Goal: Task Accomplishment & Management: Use online tool/utility

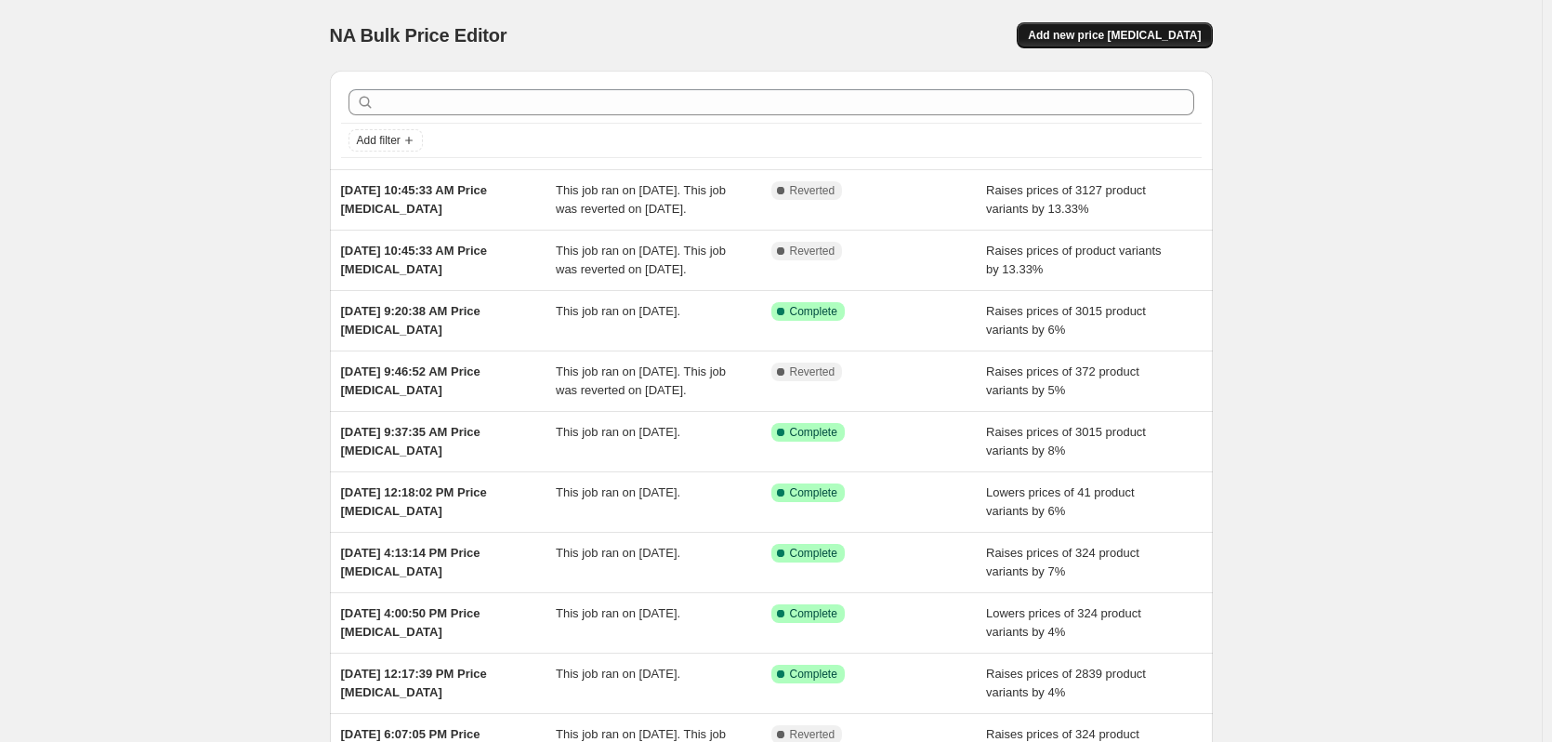
click at [1077, 33] on span "Add new price [MEDICAL_DATA]" at bounding box center [1114, 35] width 173 height 15
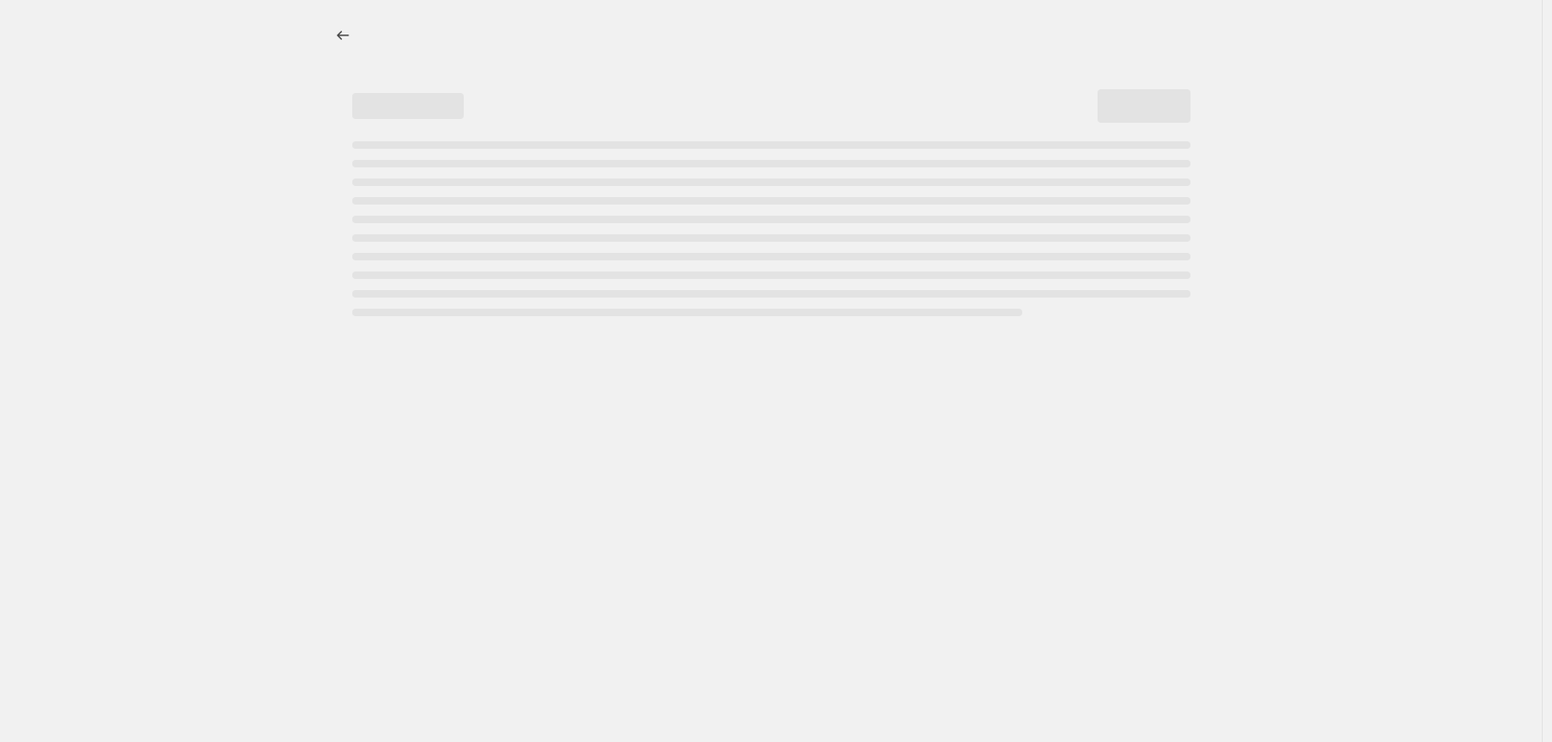
select select "percentage"
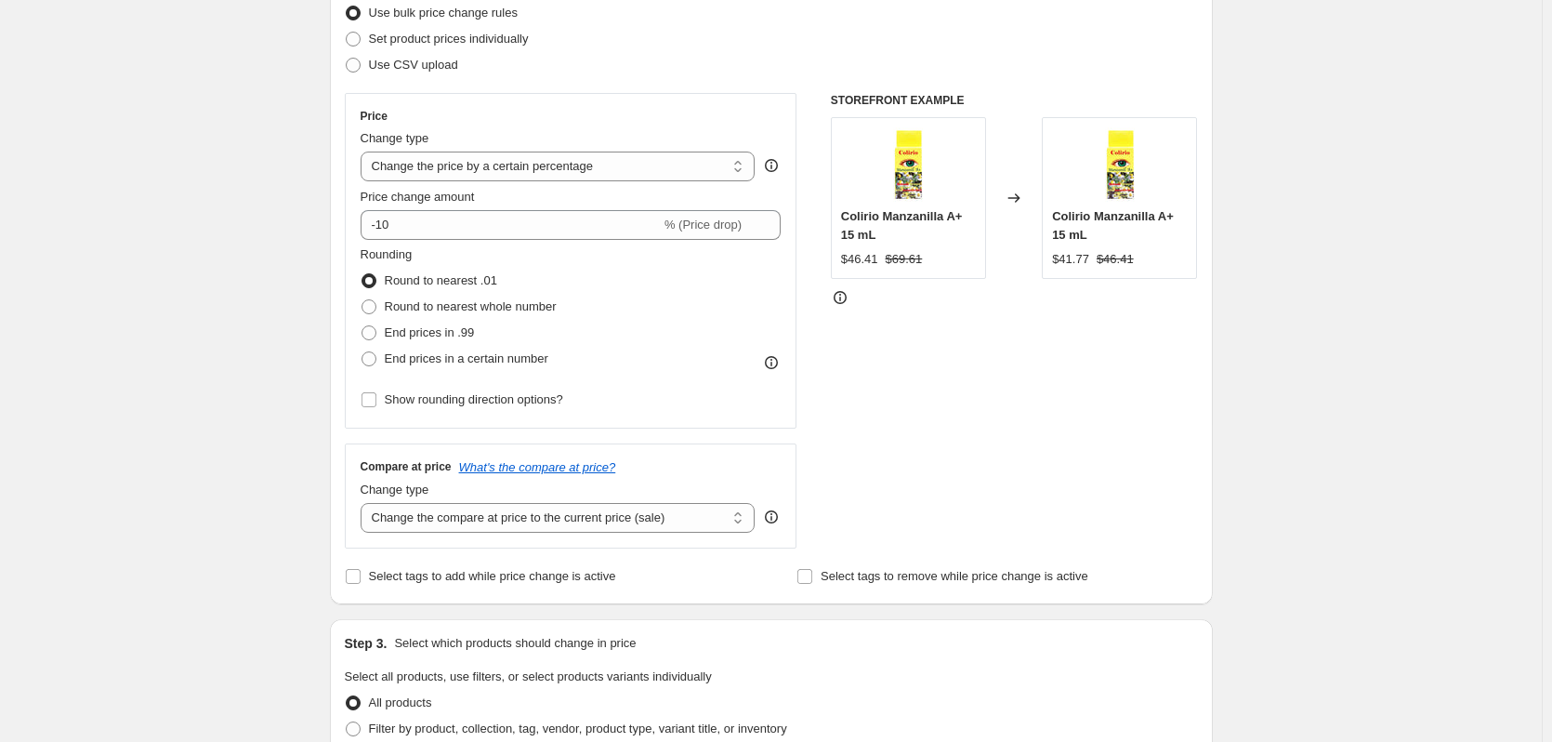
scroll to position [279, 0]
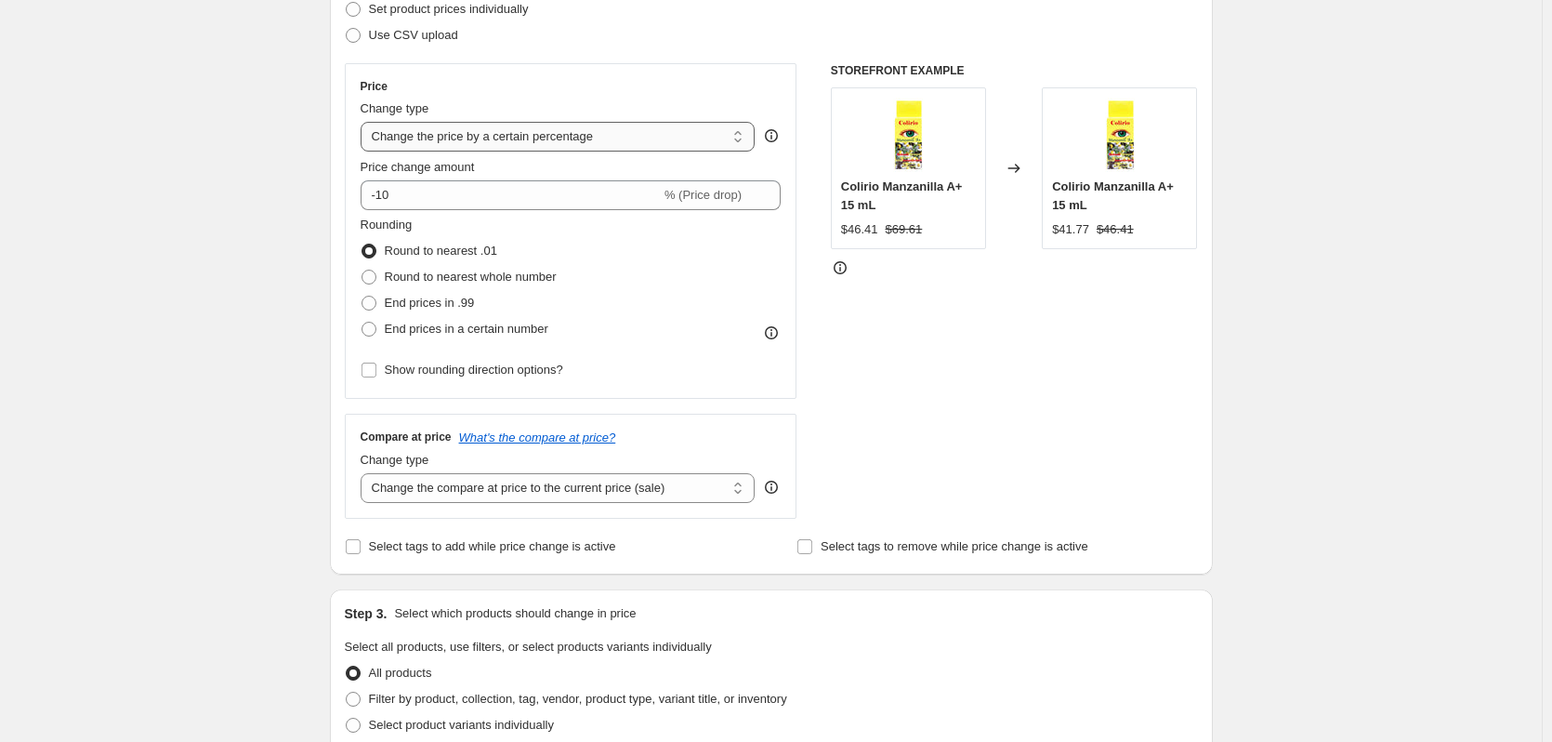
click at [531, 139] on select "Change the price to a certain amount Change the price by a certain amount Chang…" at bounding box center [558, 137] width 395 height 30
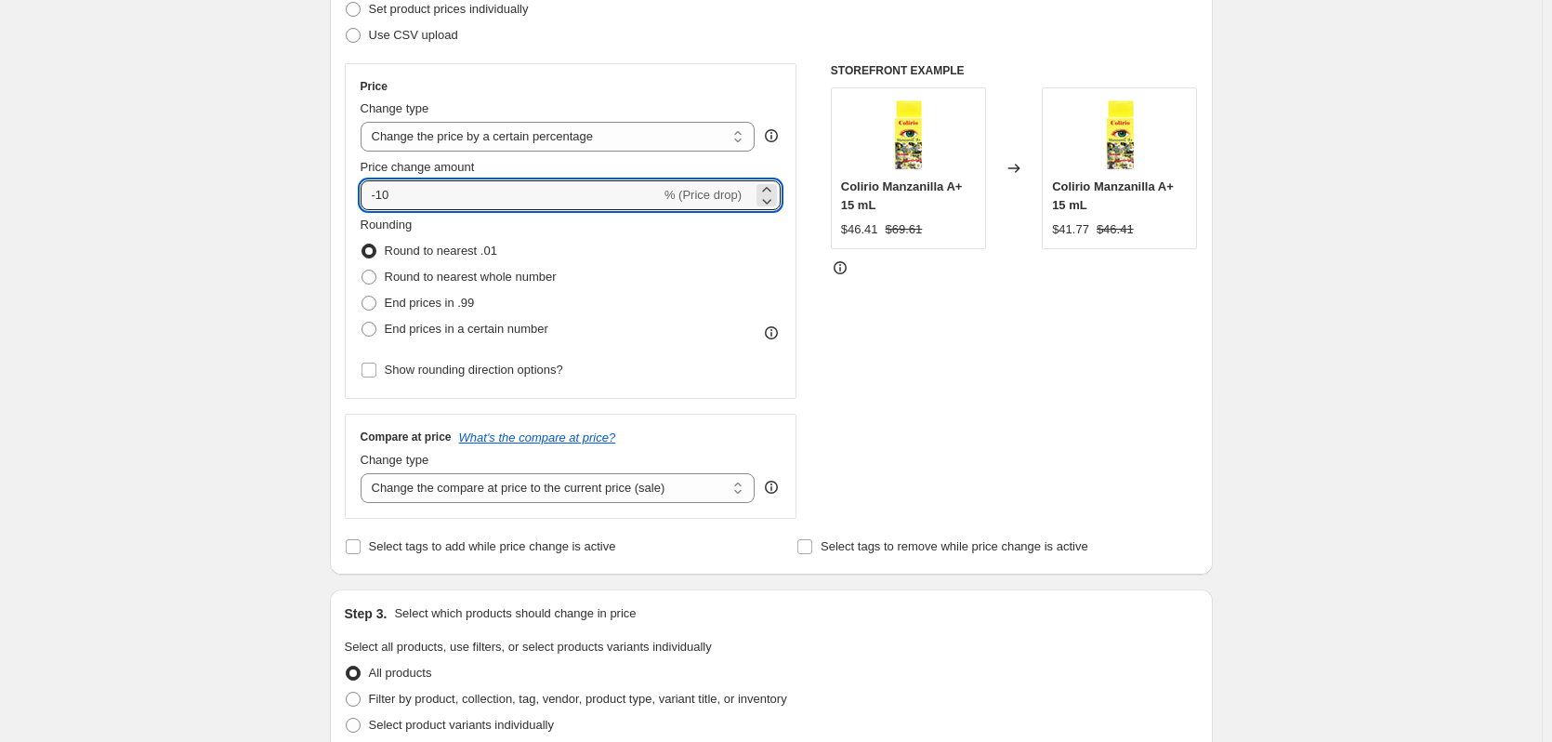
drag, startPoint x: 510, startPoint y: 196, endPoint x: 332, endPoint y: 192, distance: 178.5
click at [333, 192] on div "Step 1. Optionally give your price change job a title (eg "March 30% off sale o…" at bounding box center [764, 621] width 898 height 1689
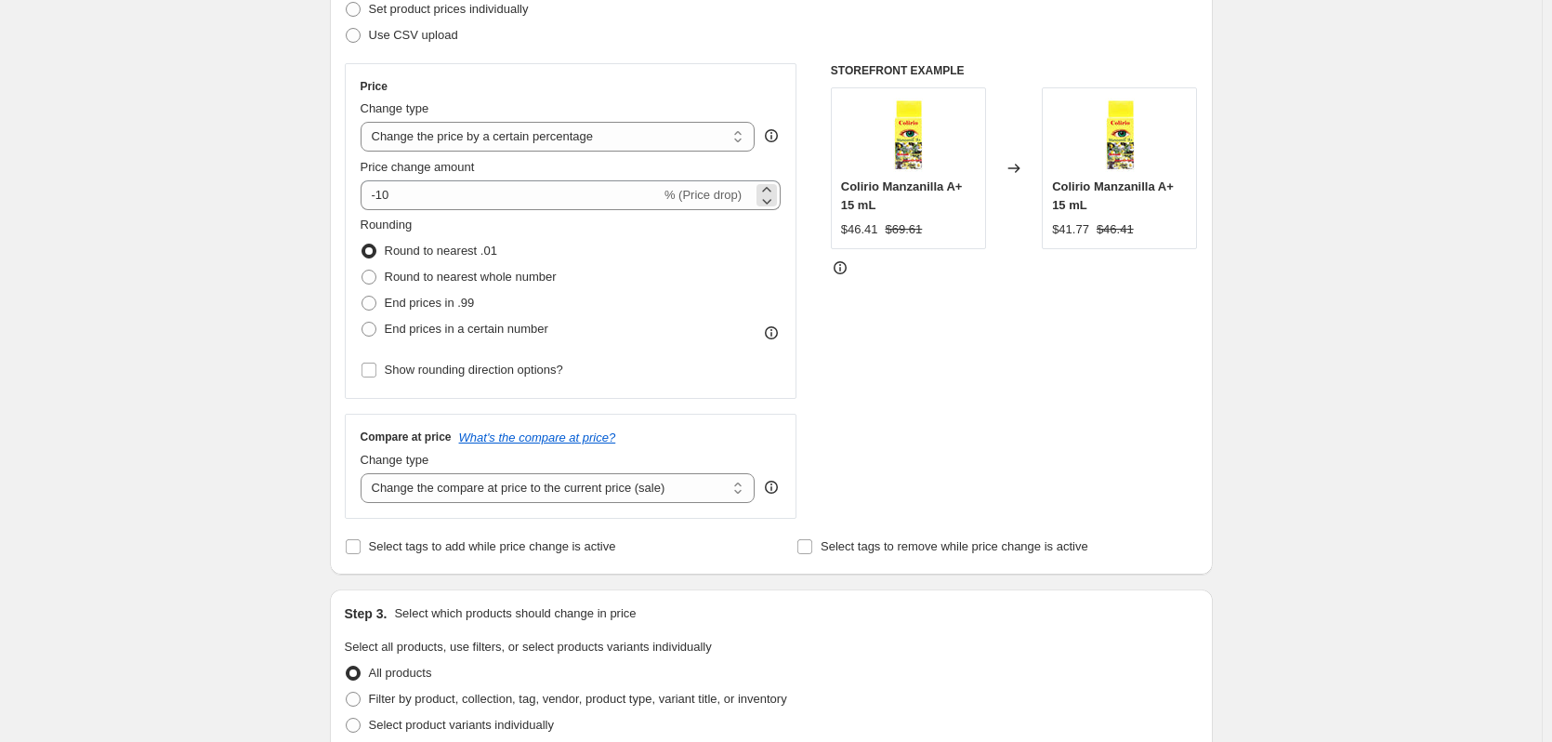
click at [734, 193] on span "% (Price drop)" at bounding box center [703, 195] width 77 height 14
click at [683, 138] on select "Change the price to a certain amount Change the price by a certain amount Chang…" at bounding box center [558, 137] width 395 height 30
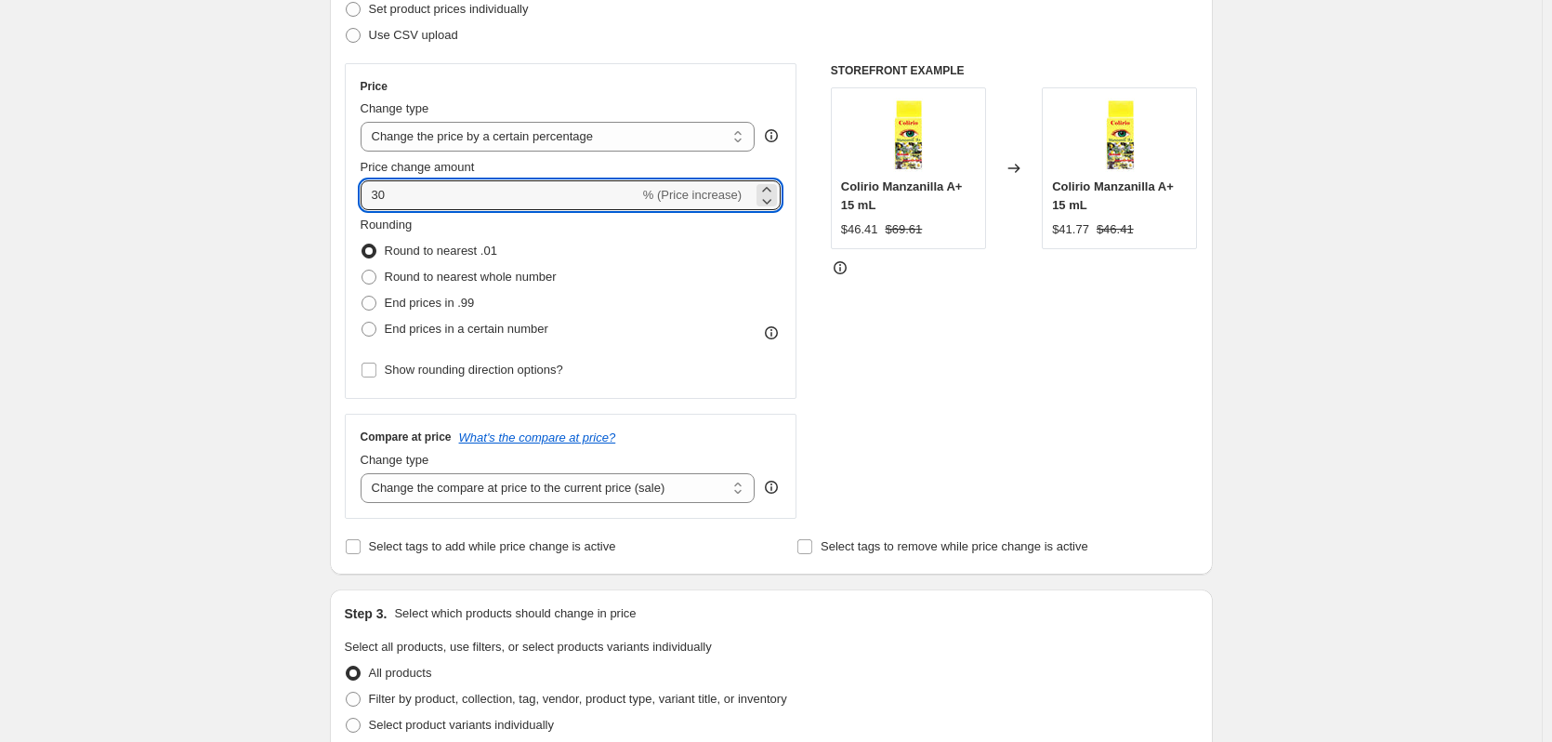
click at [306, 192] on div "Create new price change job. This page is ready Create new price change job Dra…" at bounding box center [771, 650] width 1542 height 1858
drag, startPoint x: 429, startPoint y: 192, endPoint x: 300, endPoint y: 179, distance: 128.9
click at [300, 179] on div "Create new price change job. This page is ready Create new price change job Dra…" at bounding box center [771, 650] width 1542 height 1858
type input "21.45"
click at [291, 250] on div "Create new price change job. This page is ready Create new price change job Dra…" at bounding box center [771, 650] width 1542 height 1858
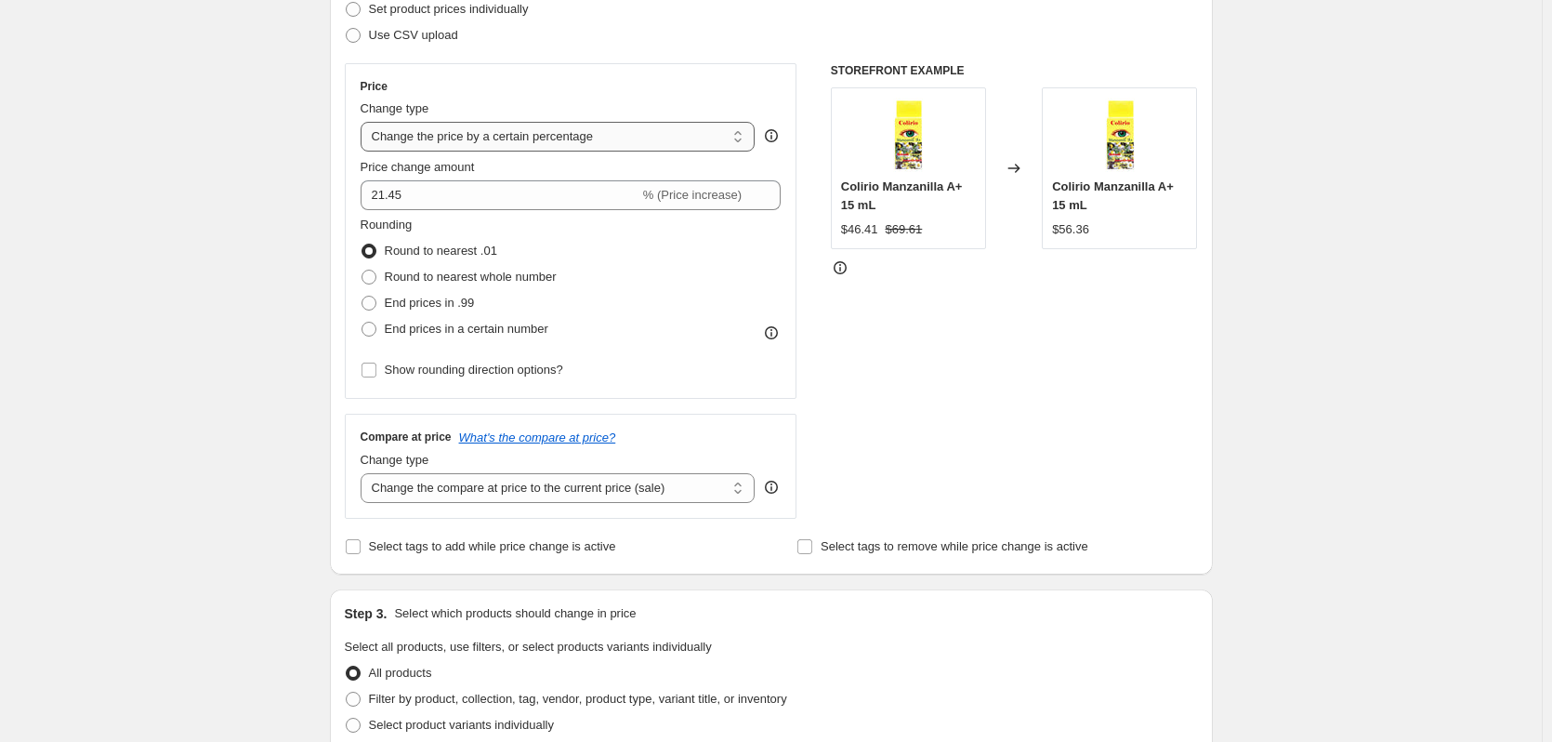
click at [477, 132] on select "Change the price to a certain amount Change the price by a certain amount Chang…" at bounding box center [558, 137] width 395 height 30
select select "pcap"
click at [364, 122] on select "Change the price to a certain amount Change the price by a certain amount Chang…" at bounding box center [558, 137] width 395 height 30
type input "-20"
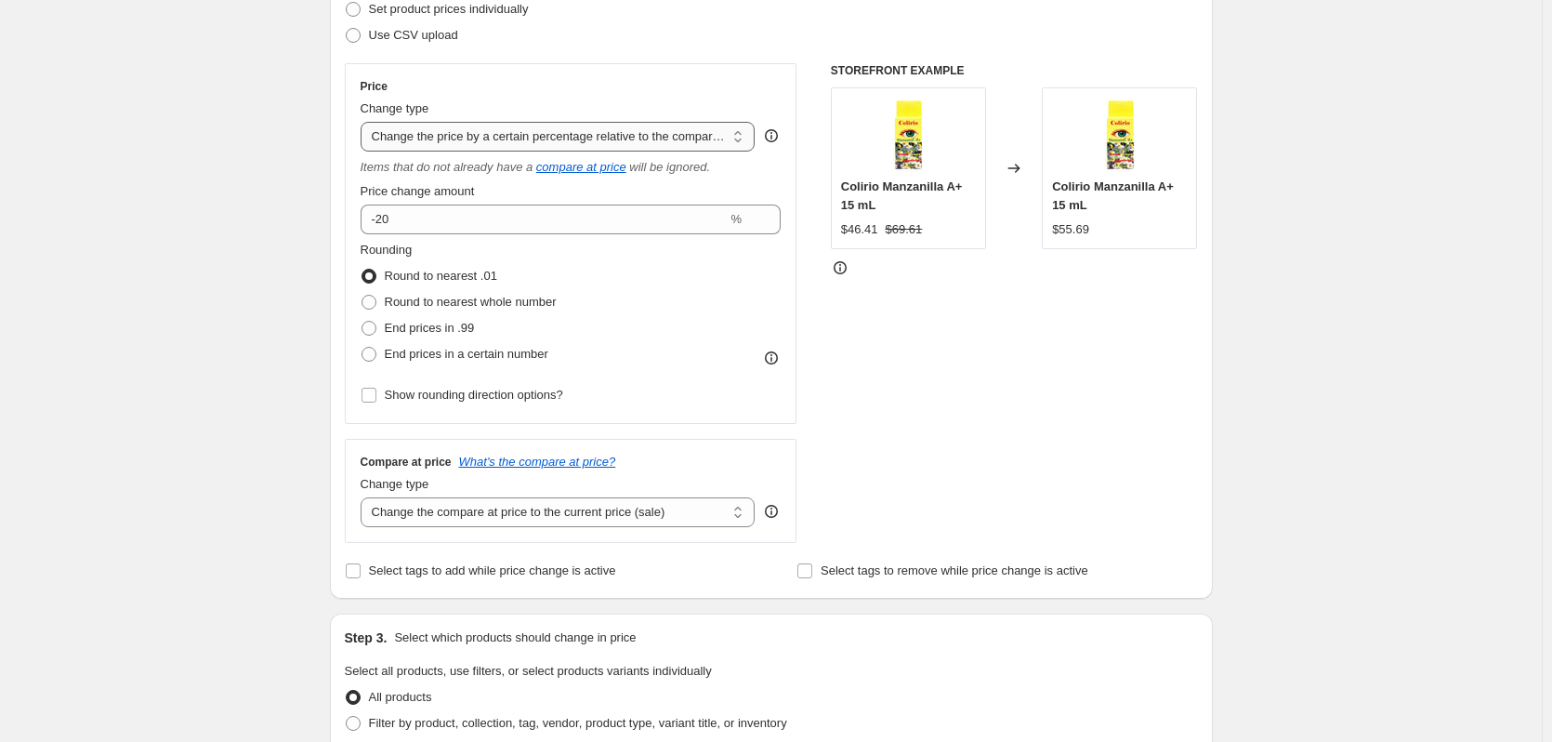
click at [509, 148] on select "Change the price to a certain amount Change the price by a certain amount Chang…" at bounding box center [558, 137] width 395 height 30
select select "bcap"
click at [364, 122] on select "Change the price to a certain amount Change the price by a certain amount Chang…" at bounding box center [558, 137] width 395 height 30
type input "-12.00"
click at [461, 140] on select "Change the price to a certain amount Change the price by a certain amount Chang…" at bounding box center [558, 137] width 395 height 30
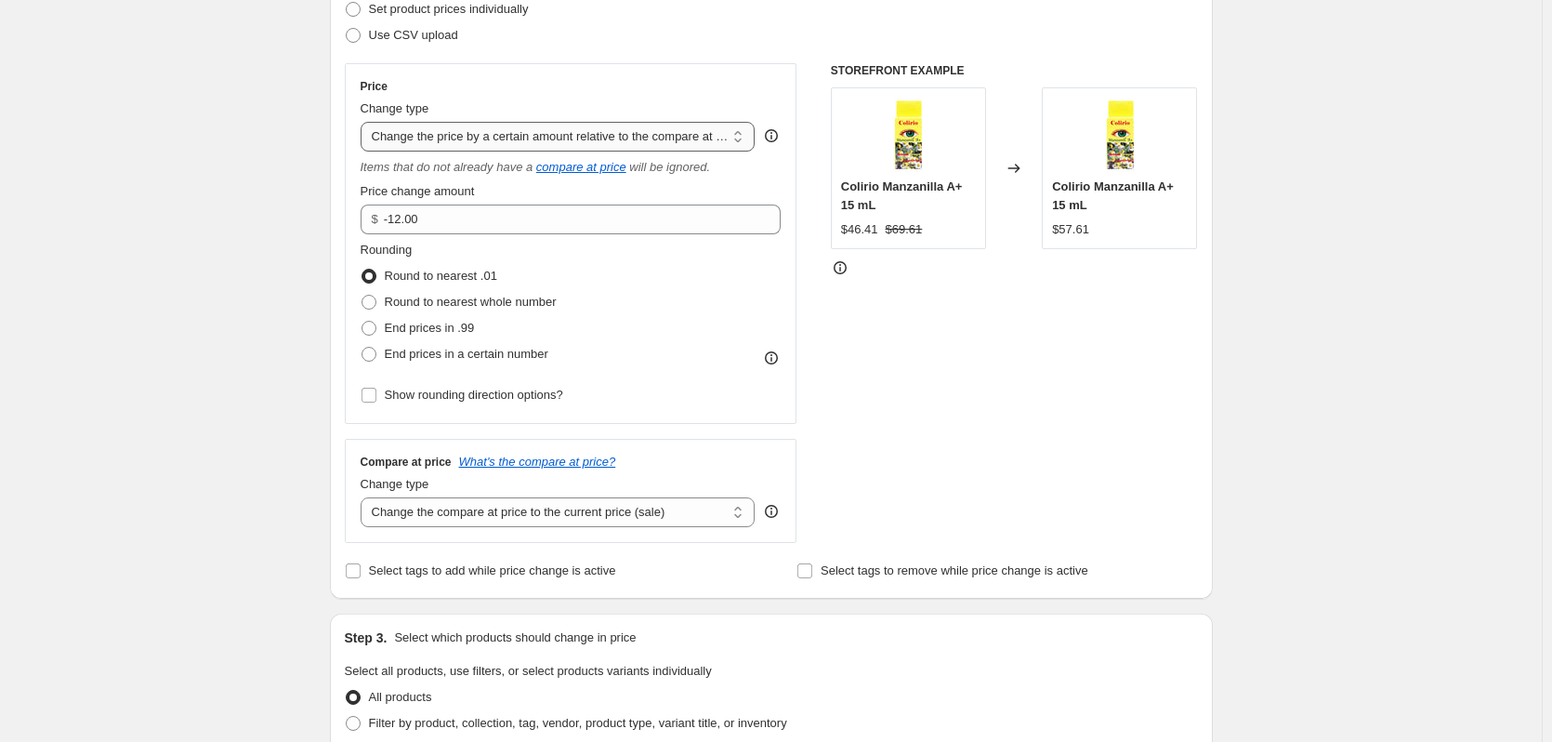
select select "pc"
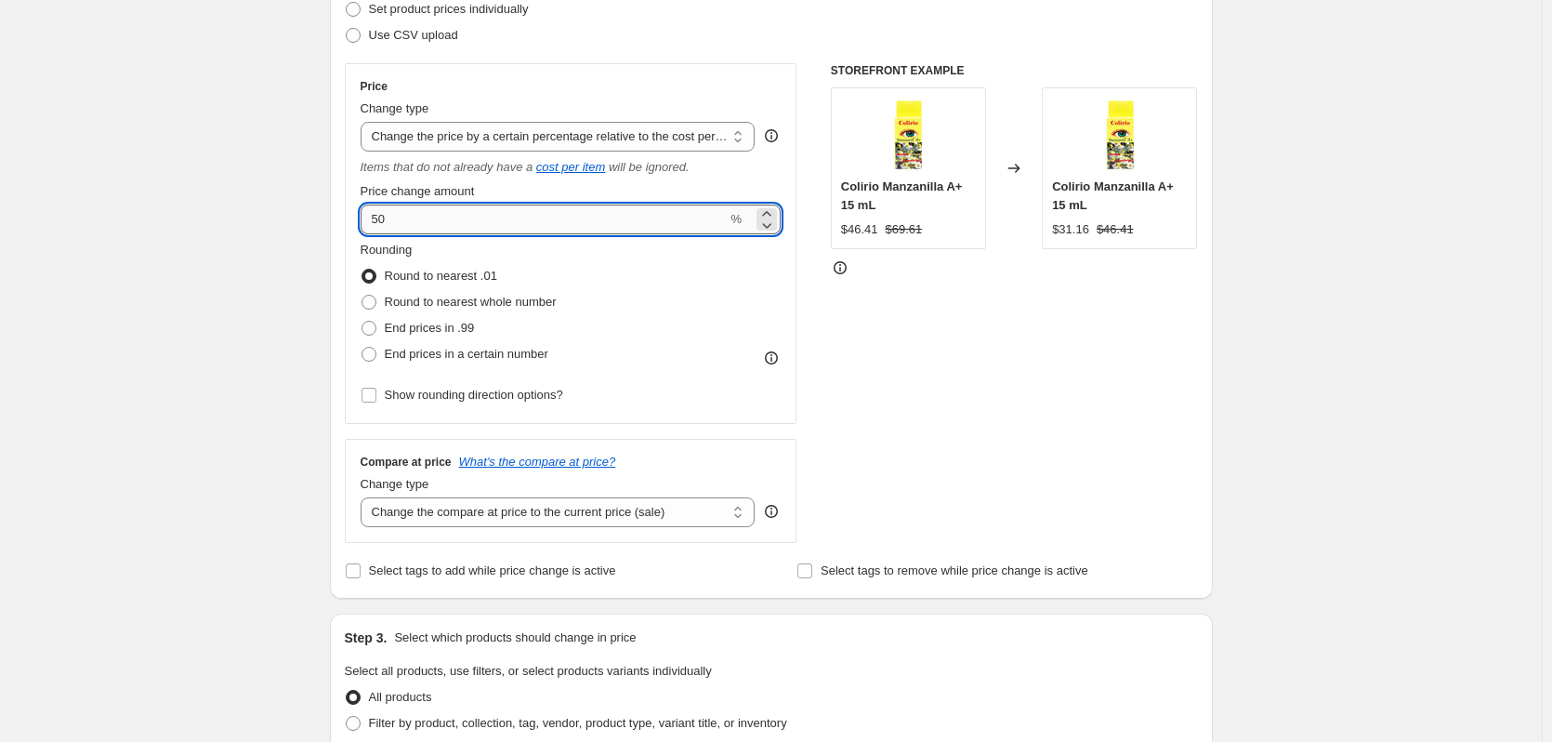
click at [440, 220] on input "50" at bounding box center [544, 220] width 367 height 30
drag, startPoint x: 440, startPoint y: 220, endPoint x: 362, endPoint y: 220, distance: 78.1
click at [362, 220] on div "Price Change type Change the price to a certain amount Change the price by a ce…" at bounding box center [571, 243] width 453 height 361
type input "21.45"
click at [261, 260] on div "Create new price change job. This page is ready Create new price change job Dra…" at bounding box center [771, 662] width 1542 height 1882
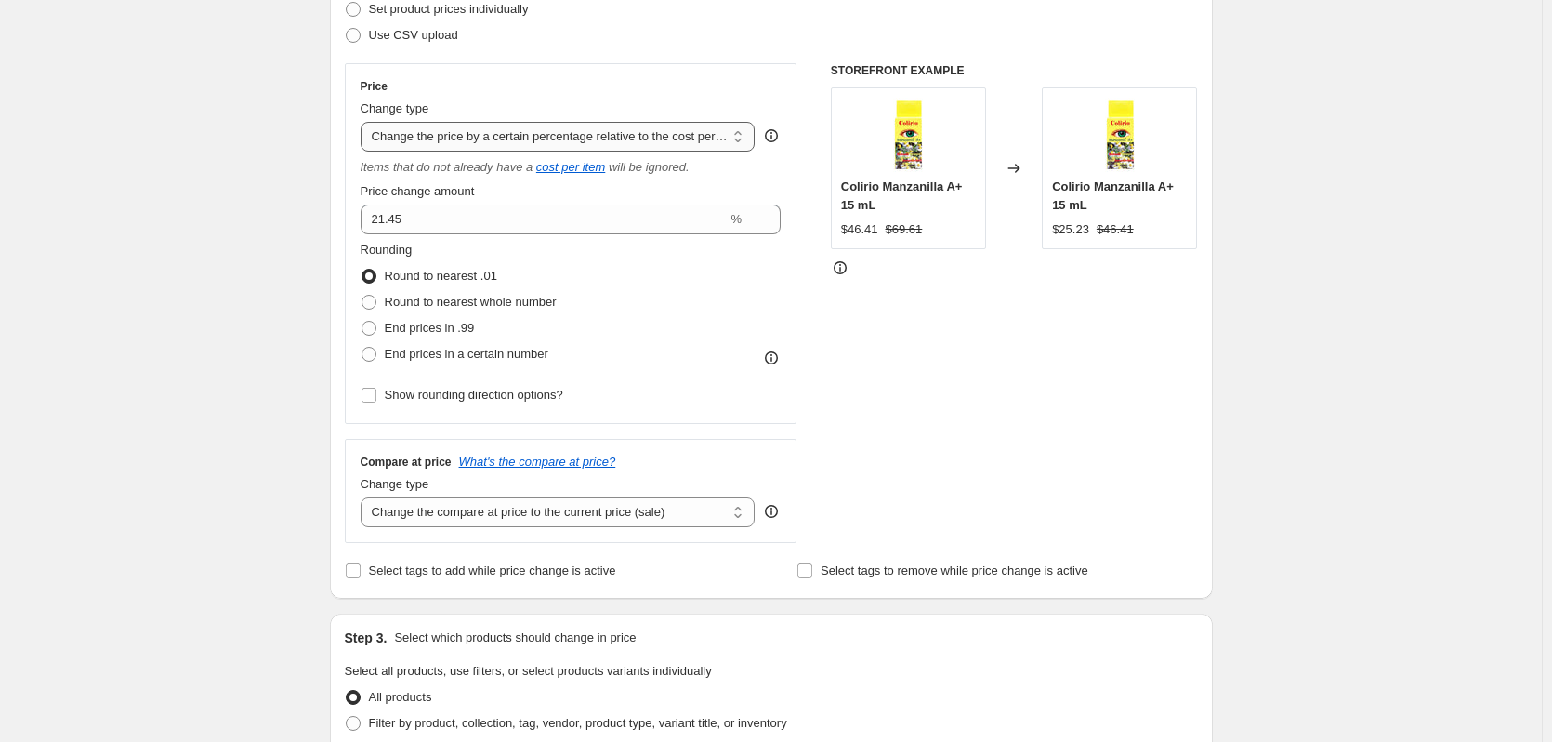
click at [477, 134] on select "Change the price to a certain amount Change the price by a certain amount Chang…" at bounding box center [558, 137] width 395 height 30
click at [364, 122] on select "Change the price to a certain amount Change the price by a certain amount Chang…" at bounding box center [558, 137] width 395 height 30
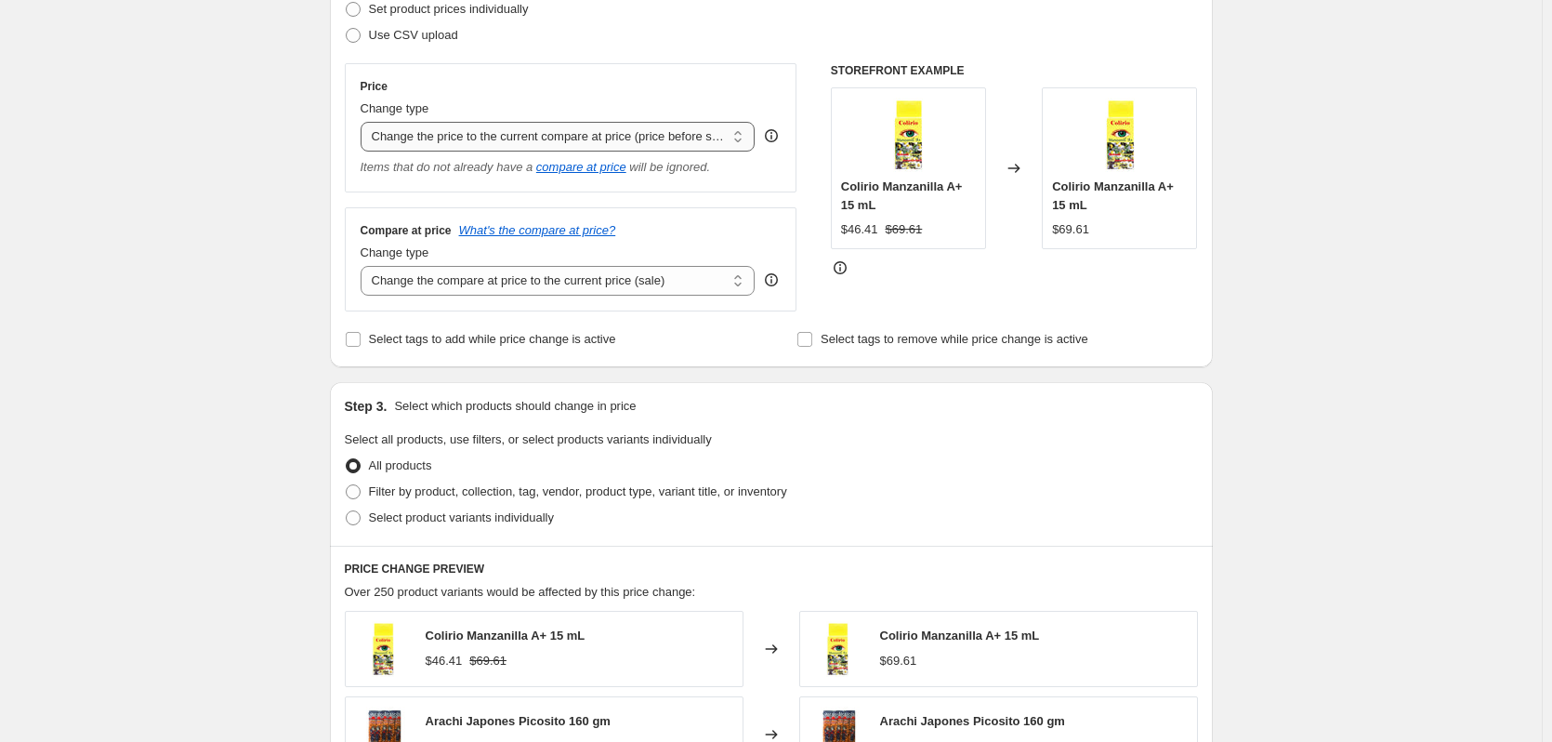
click at [594, 133] on select "Change the price to a certain amount Change the price by a certain amount Chang…" at bounding box center [558, 137] width 395 height 30
click at [364, 122] on select "Change the price to a certain amount Change the price by a certain amount Chang…" at bounding box center [558, 137] width 395 height 30
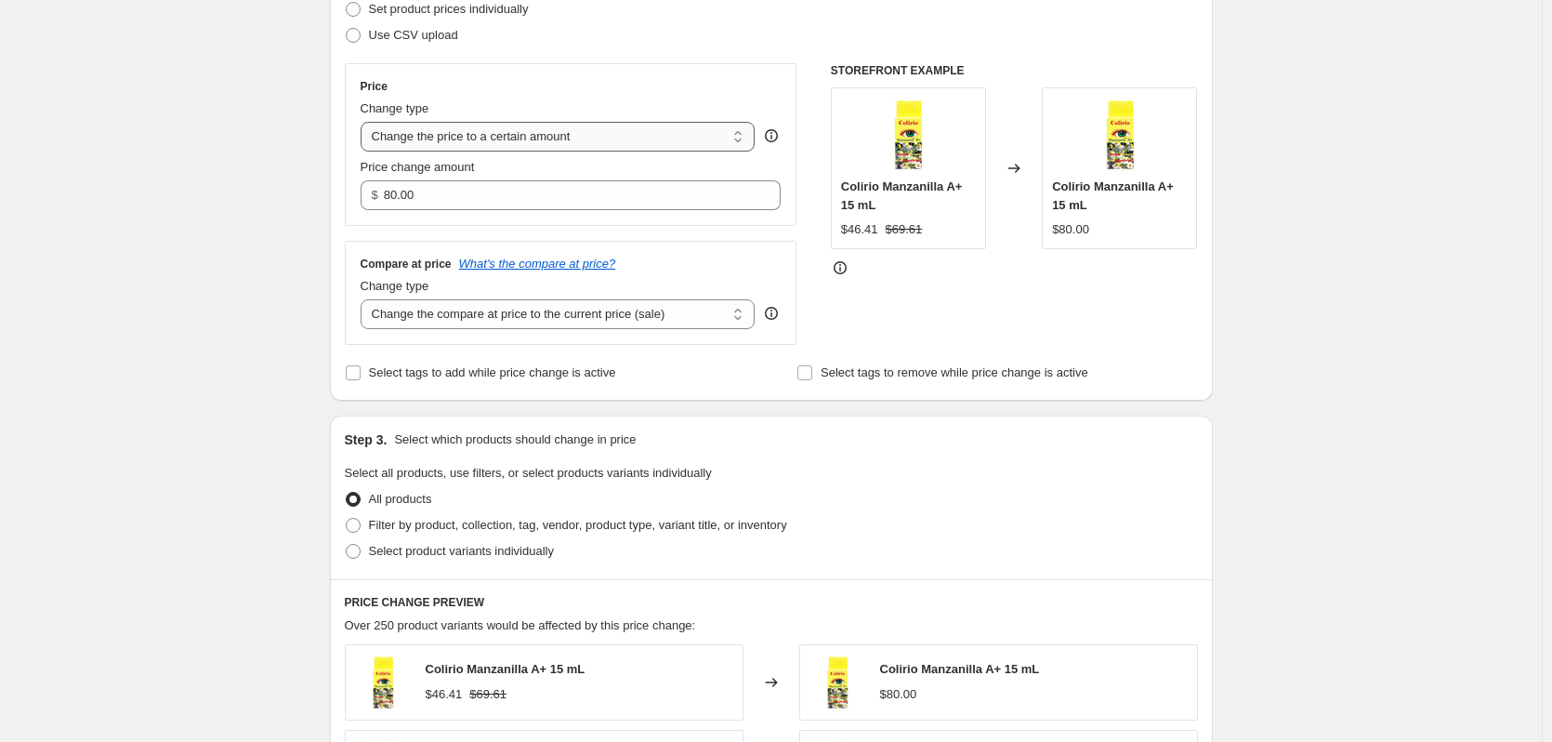
click at [583, 137] on select "Change the price to a certain amount Change the price by a certain amount Chang…" at bounding box center [558, 137] width 395 height 30
select select "by"
click at [364, 122] on select "Change the price to a certain amount Change the price by a certain amount Chang…" at bounding box center [558, 137] width 395 height 30
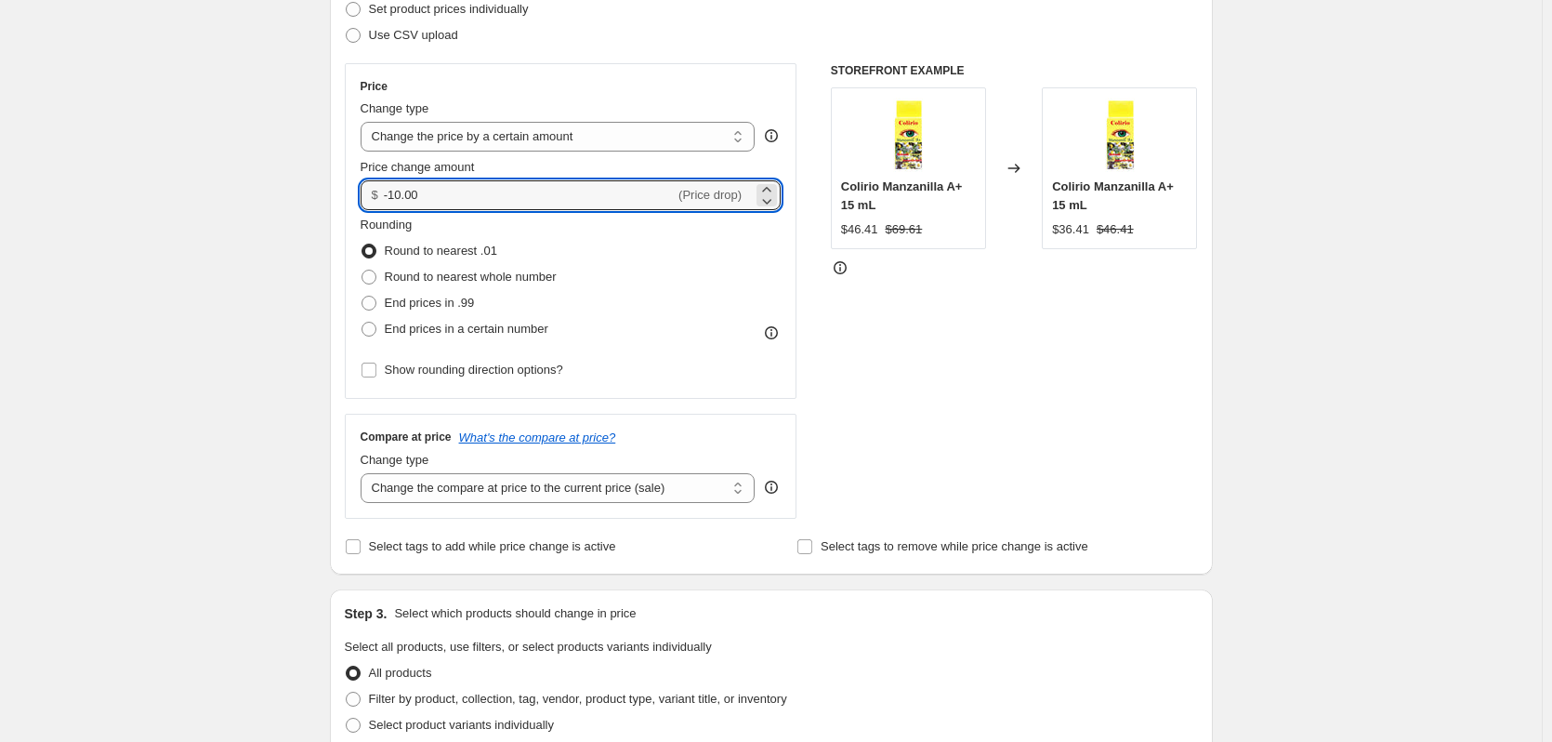
drag, startPoint x: 566, startPoint y: 191, endPoint x: 340, endPoint y: 177, distance: 226.3
click at [340, 177] on div "Step 2. Select how the prices should change Use bulk price change rules Set pro…" at bounding box center [771, 248] width 883 height 653
type input "21.45"
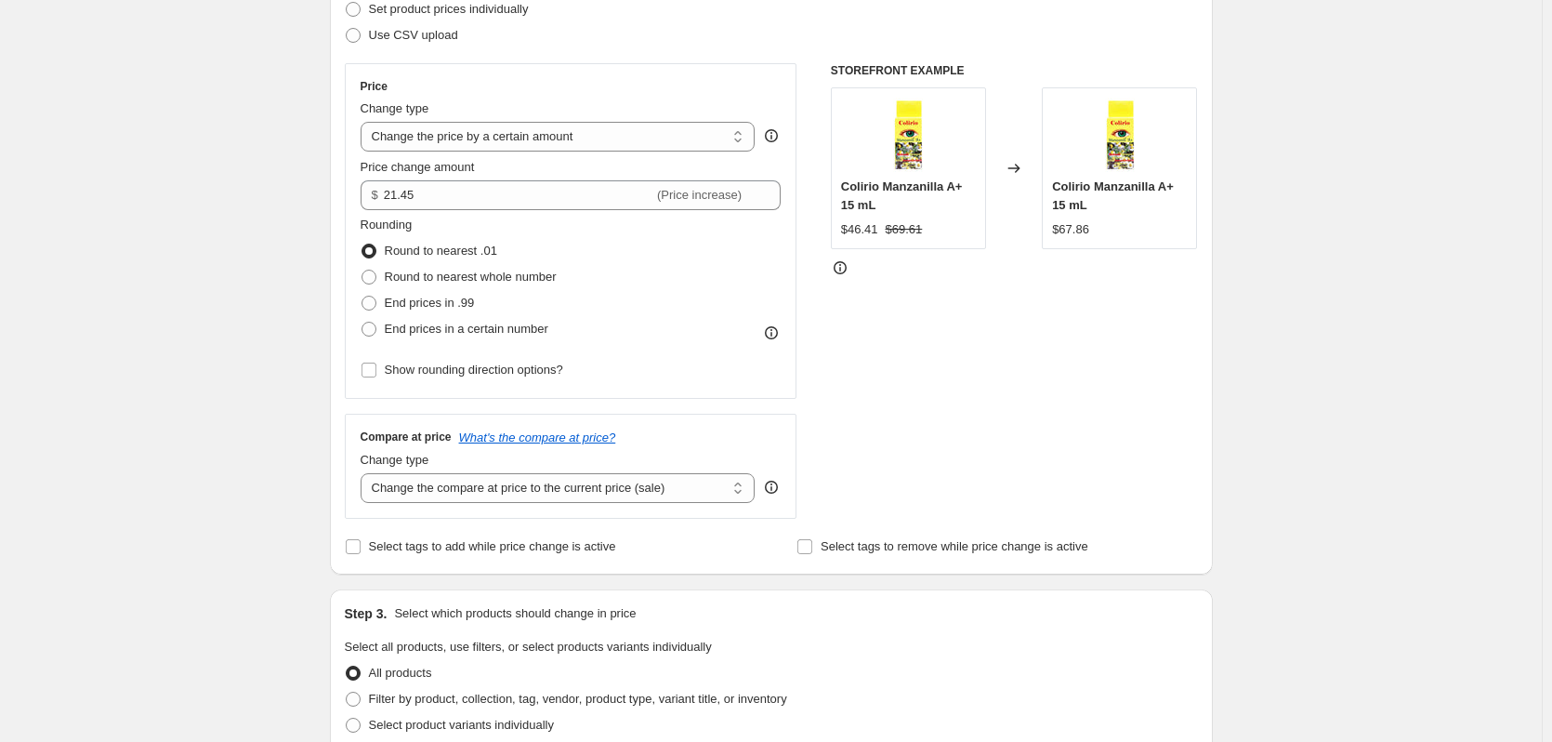
click at [294, 247] on div "Create new price change job. This page is ready Create new price change job Dra…" at bounding box center [771, 650] width 1542 height 1858
click at [498, 134] on select "Change the price to a certain amount Change the price by a certain amount Chang…" at bounding box center [558, 137] width 395 height 30
select select "percentage"
click at [364, 122] on select "Change the price to a certain amount Change the price by a certain amount Chang…" at bounding box center [558, 137] width 395 height 30
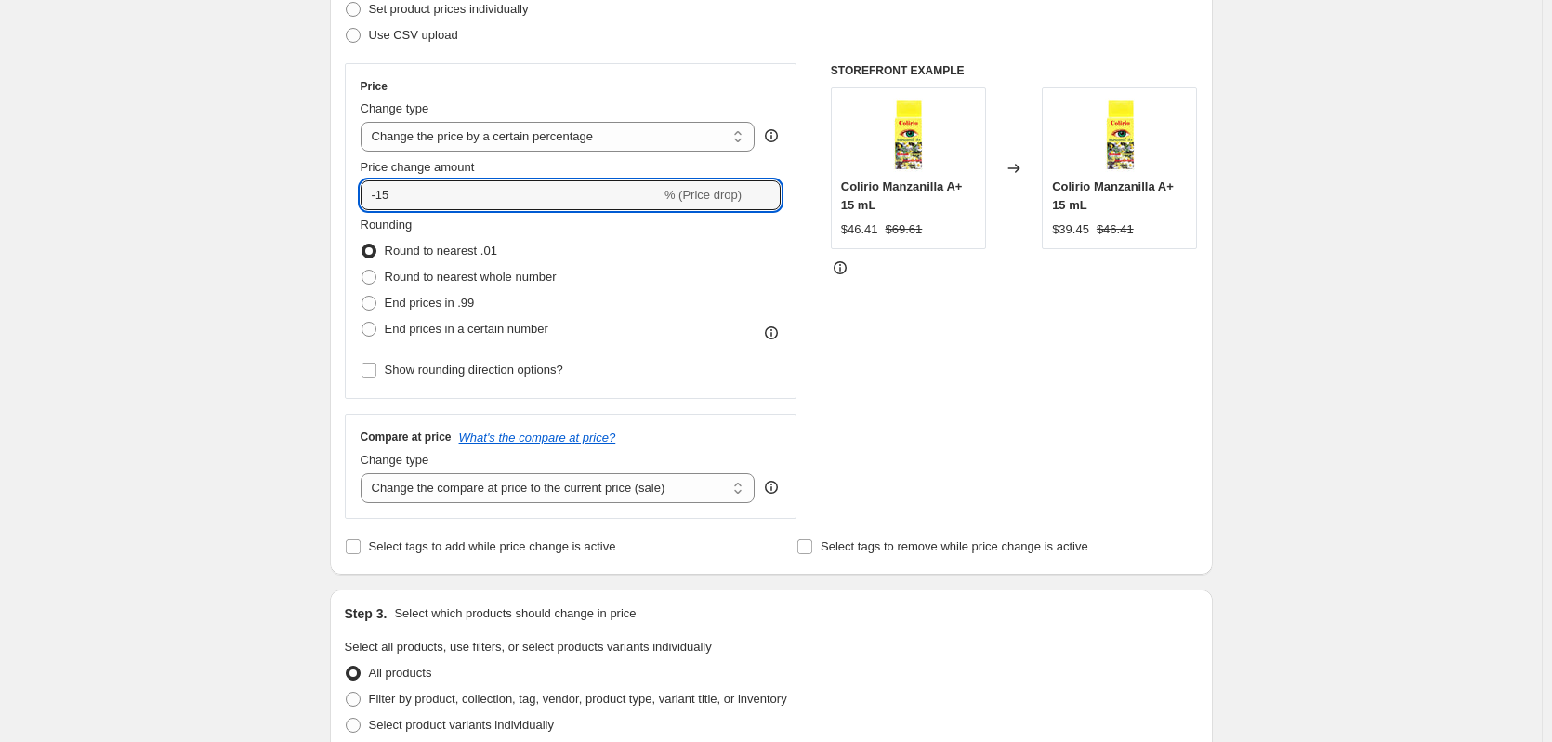
drag, startPoint x: 417, startPoint y: 195, endPoint x: 358, endPoint y: 189, distance: 59.9
click at [358, 189] on div "Price Change type Change the price to a certain amount Change the price by a ce…" at bounding box center [571, 231] width 453 height 336
type input "21.45"
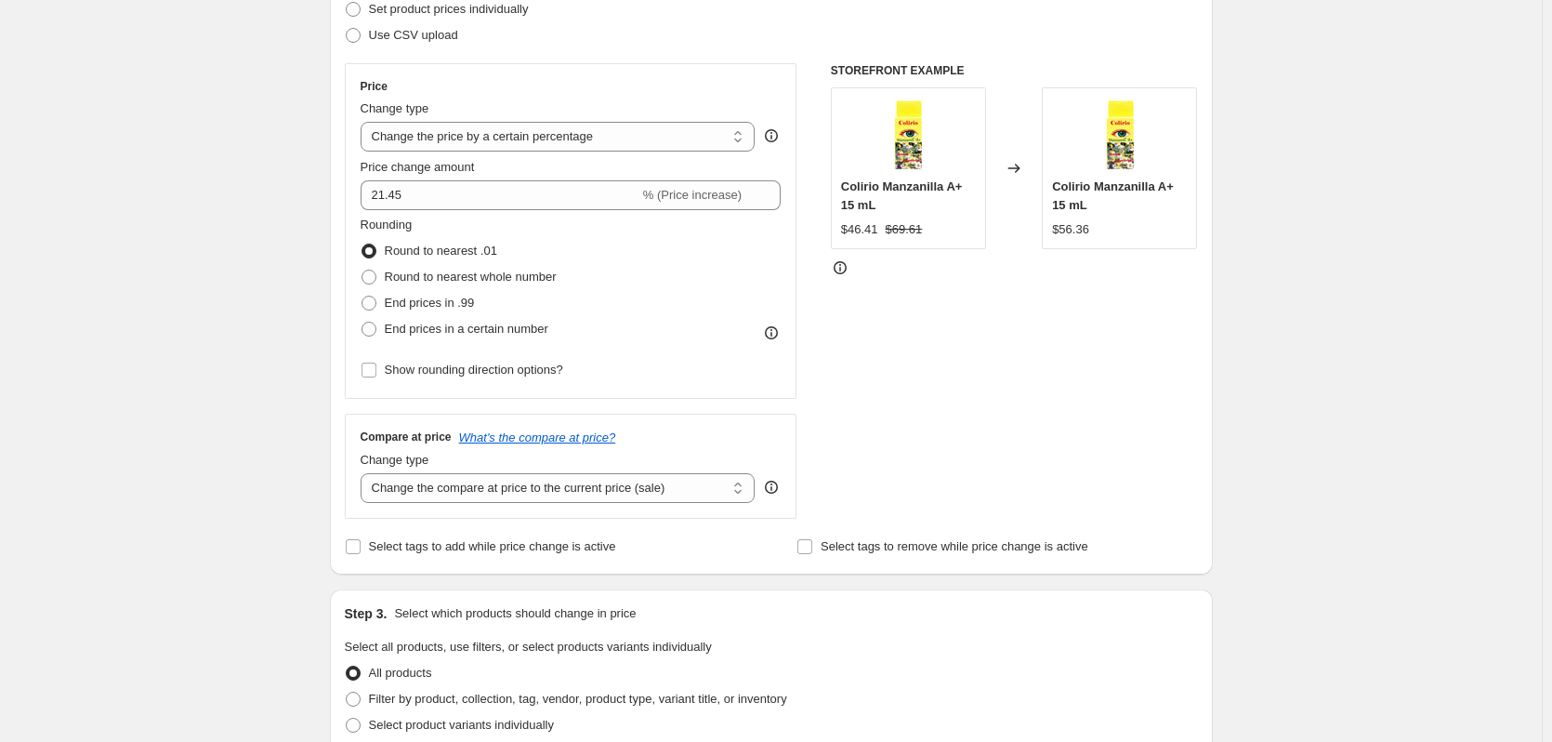
click at [308, 207] on div "Create new price change job. This page is ready Create new price change job Dra…" at bounding box center [771, 650] width 1542 height 1858
click at [450, 135] on select "Change the price to a certain amount Change the price by a certain amount Chang…" at bounding box center [558, 137] width 395 height 30
click at [364, 122] on select "Change the price to a certain amount Change the price by a certain amount Chang…" at bounding box center [558, 137] width 395 height 30
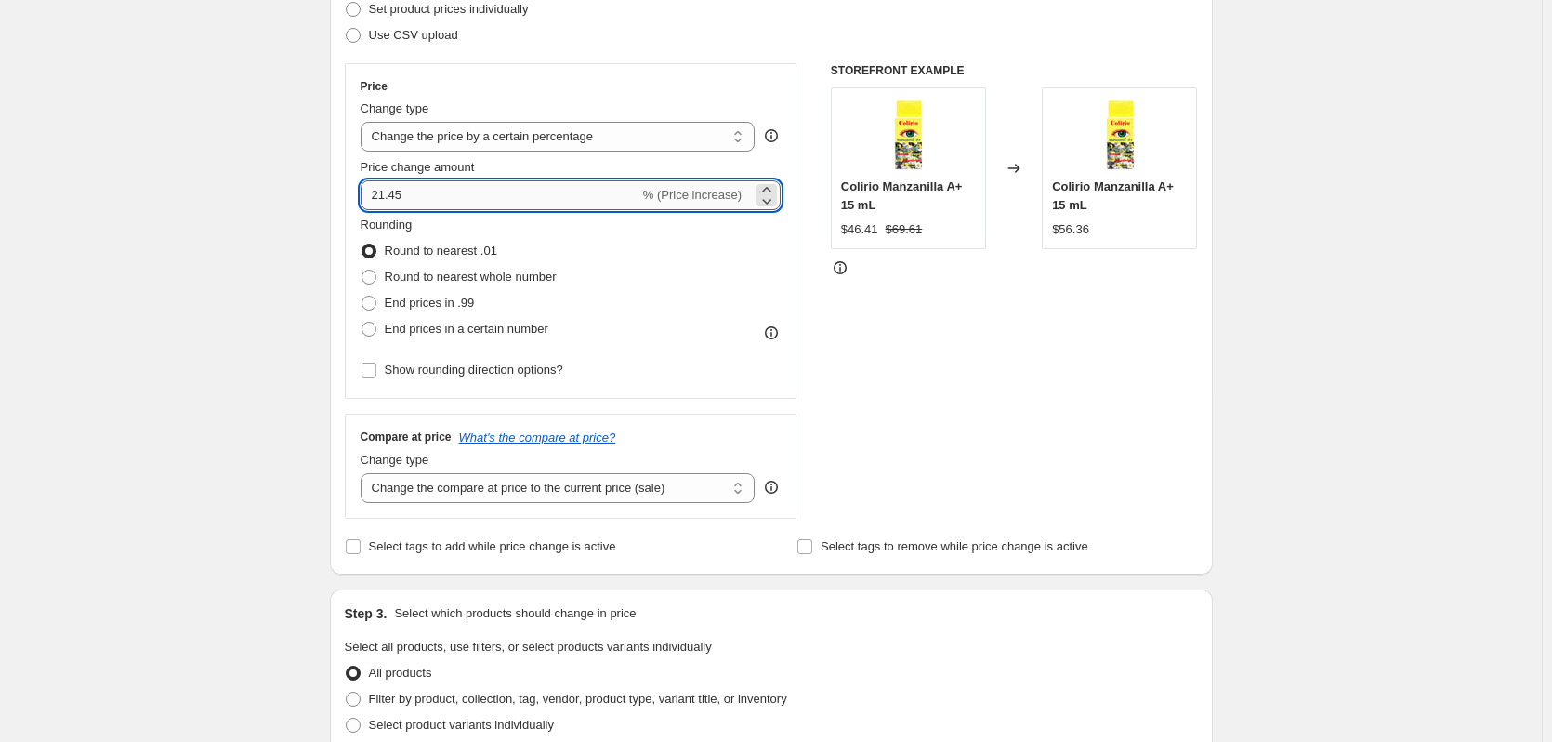
click at [539, 204] on input "21.45" at bounding box center [500, 195] width 279 height 30
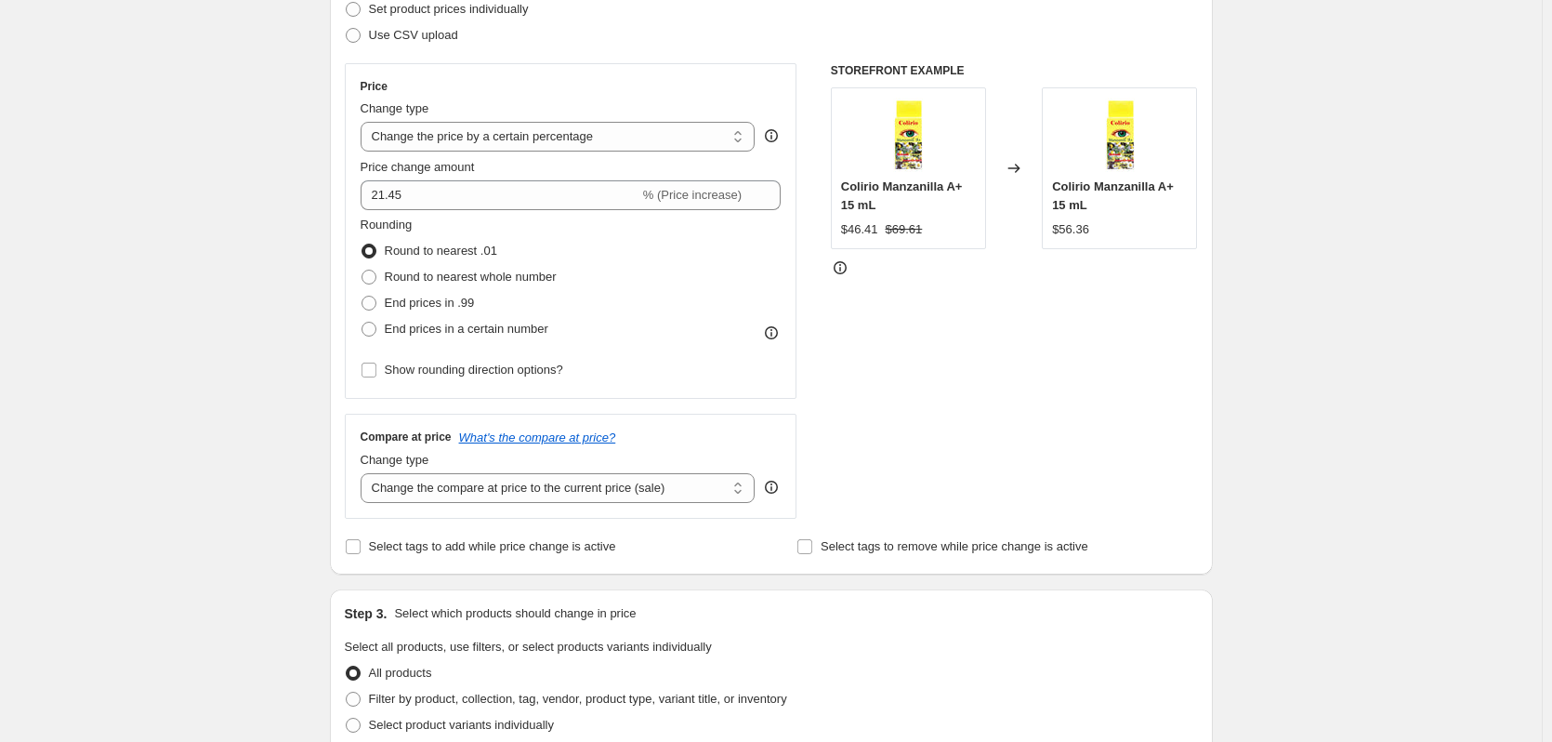
click at [213, 200] on div "Create new price change job. This page is ready Create new price change job Dra…" at bounding box center [771, 650] width 1542 height 1858
click at [554, 491] on select "Change the compare at price to the current price (sale) Change the compare at p…" at bounding box center [558, 488] width 395 height 30
click at [364, 473] on select "Change the compare at price to the current price (sale) Change the compare at p…" at bounding box center [558, 488] width 395 height 30
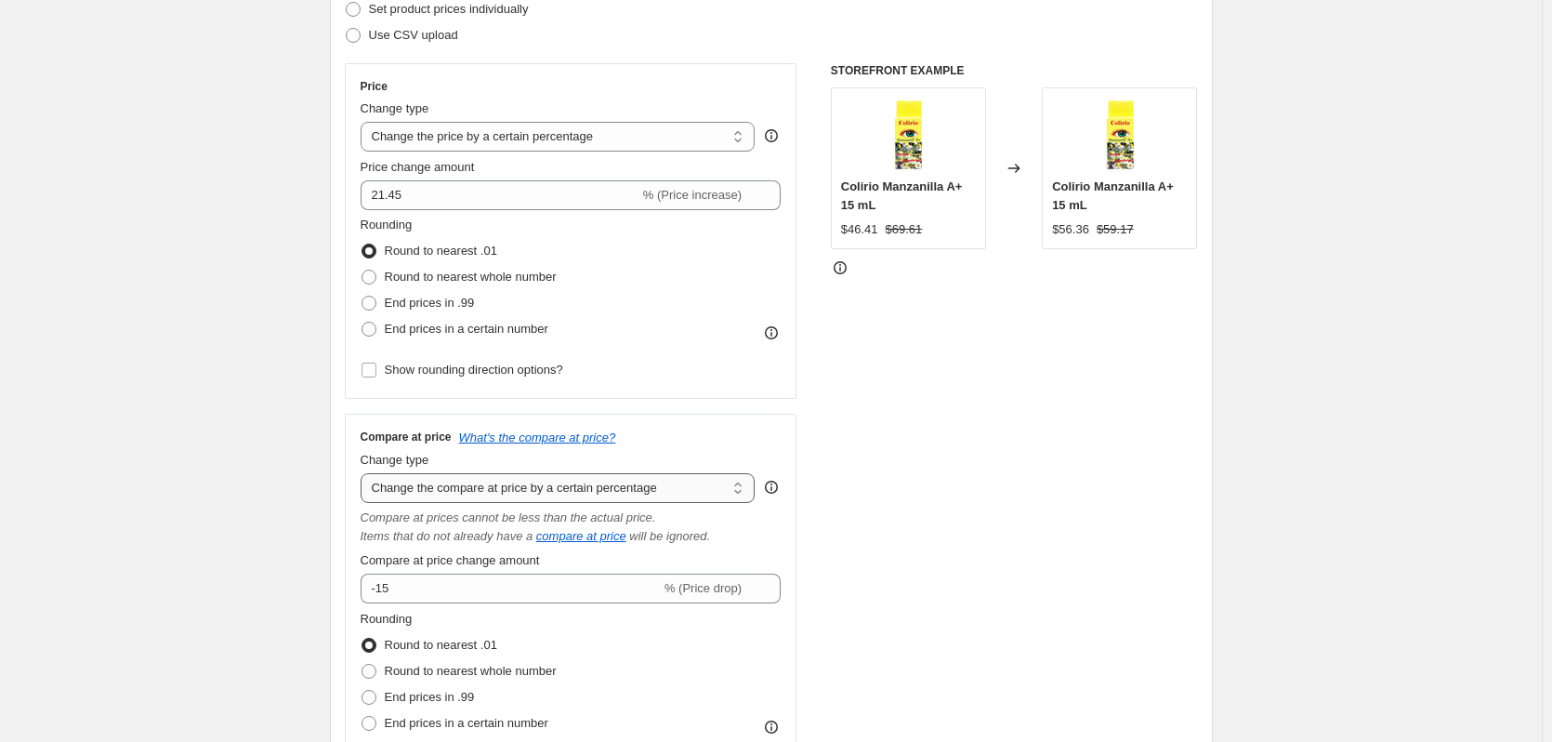
click at [516, 491] on select "Change the compare at price to the current price (sale) Change the compare at p…" at bounding box center [558, 488] width 395 height 30
click at [1036, 421] on div "STOREFRONT EXAMPLE Colirio Manzanilla A+ 15 mL $46.41 $69.61 Changed to Colirio…" at bounding box center [1014, 428] width 367 height 730
click at [678, 486] on select "Change the compare at price to the current price (sale) Change the compare at p…" at bounding box center [558, 488] width 395 height 30
click at [364, 473] on select "Change the compare at price to the current price (sale) Change the compare at p…" at bounding box center [558, 488] width 395 height 30
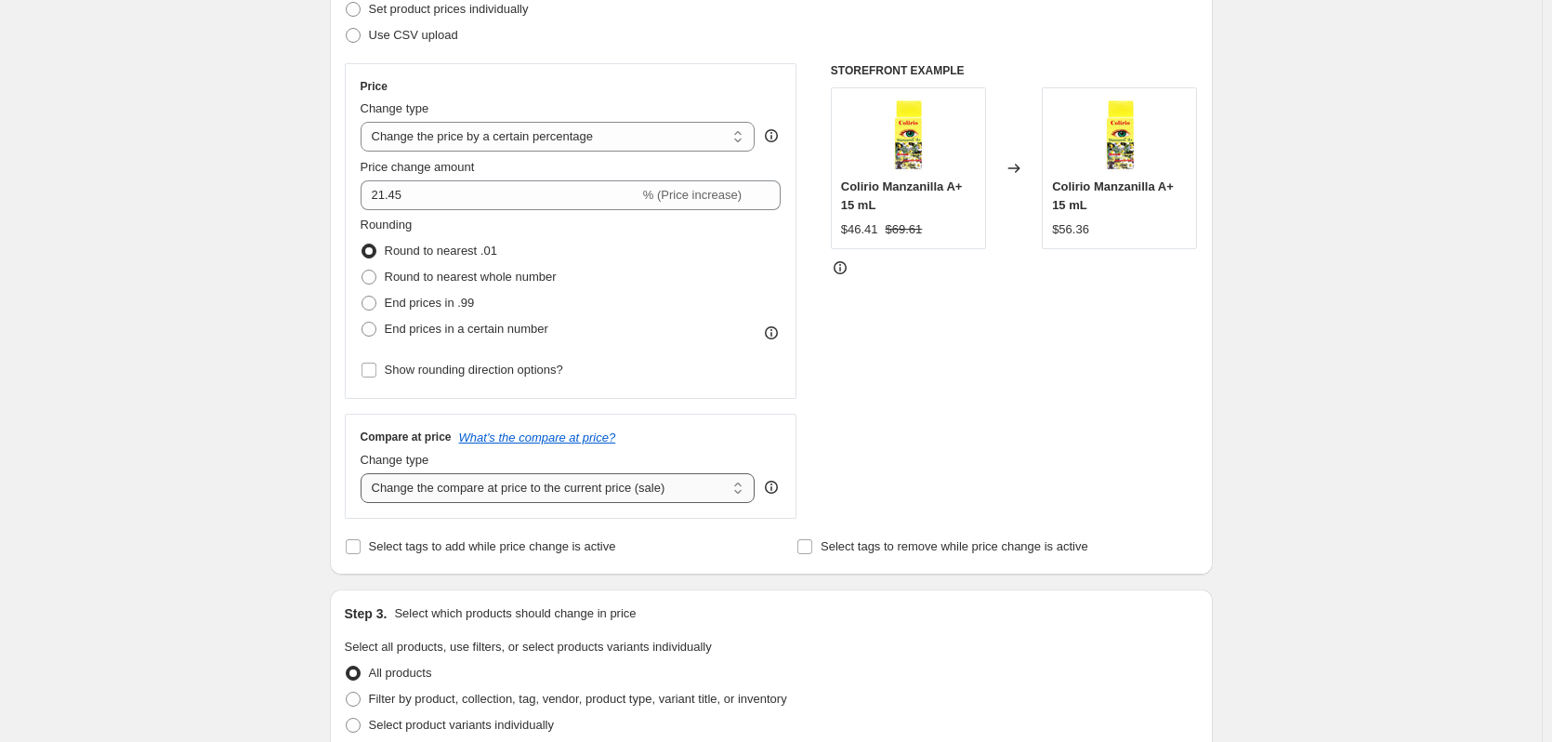
click at [665, 479] on select "Change the compare at price to the current price (sale) Change the compare at p…" at bounding box center [558, 488] width 395 height 30
click at [364, 473] on select "Change the compare at price to the current price (sale) Change the compare at p…" at bounding box center [558, 488] width 395 height 30
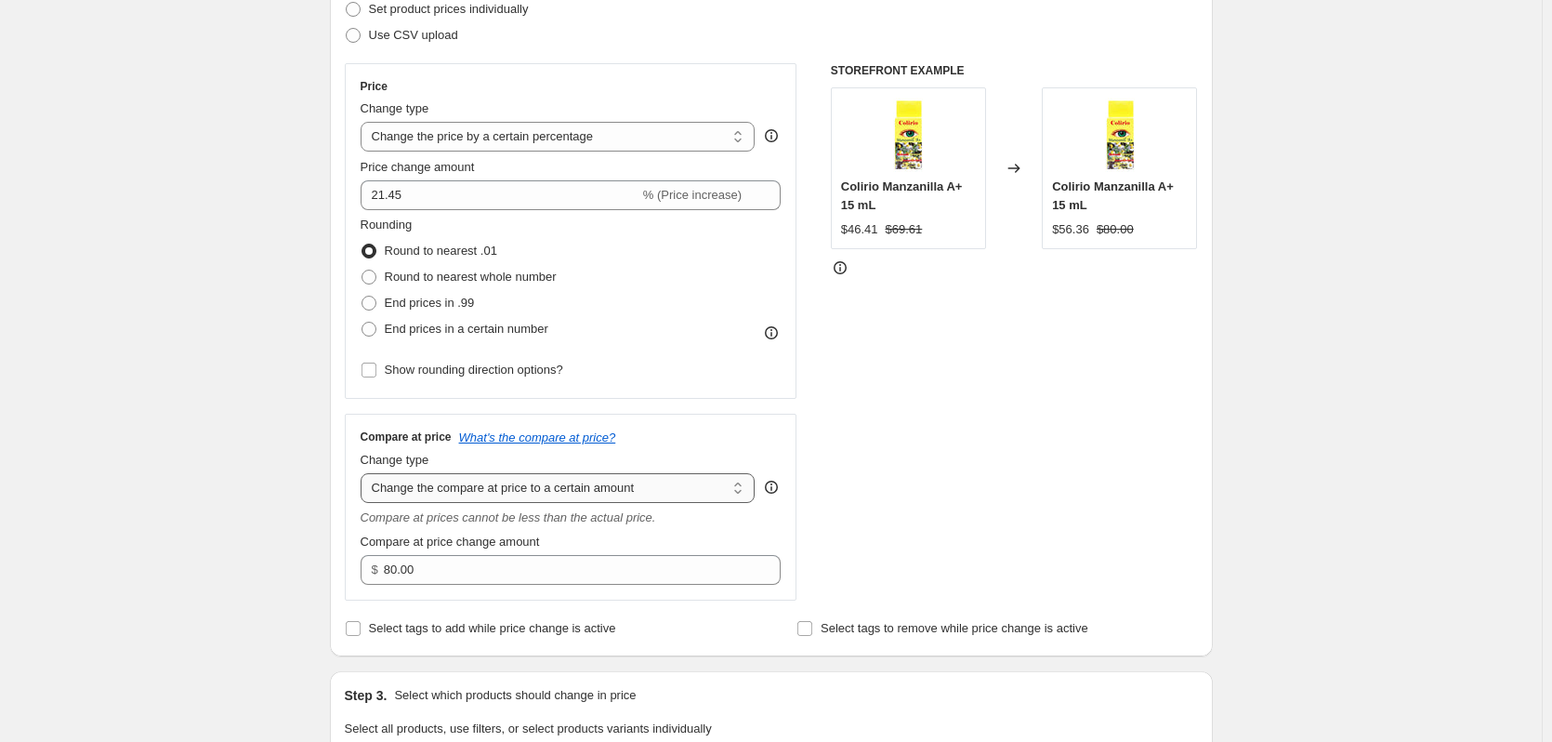
click at [691, 495] on select "Change the compare at price to the current price (sale) Change the compare at p…" at bounding box center [558, 488] width 395 height 30
select select "by"
click at [364, 473] on select "Change the compare at price to the current price (sale) Change the compare at p…" at bounding box center [558, 488] width 395 height 30
type input "-10.00"
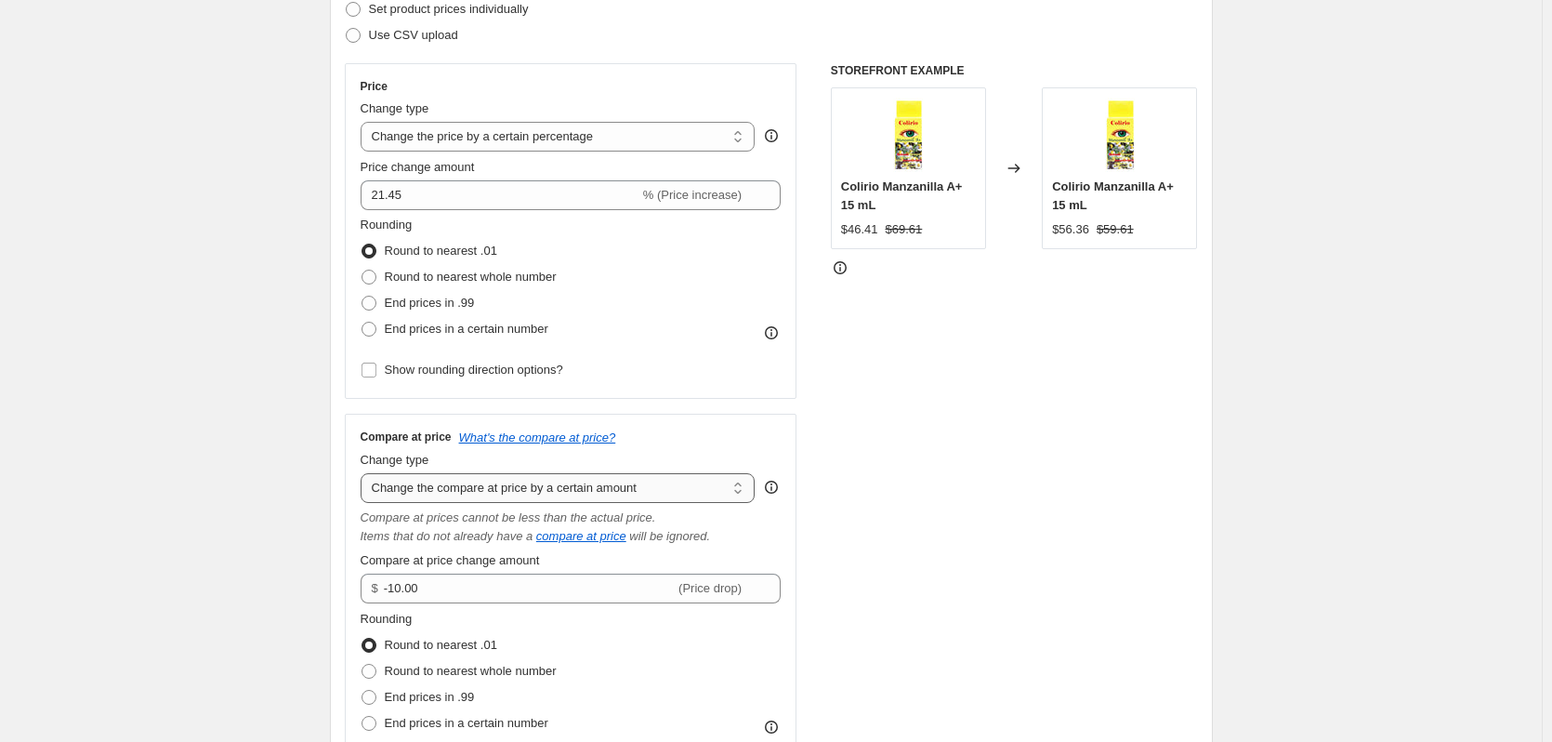
click at [523, 491] on select "Change the compare at price to the current price (sale) Change the compare at p…" at bounding box center [558, 488] width 395 height 30
select select "percentage"
click at [364, 473] on select "Change the compare at price to the current price (sale) Change the compare at p…" at bounding box center [558, 488] width 395 height 30
drag, startPoint x: 473, startPoint y: 588, endPoint x: 282, endPoint y: 570, distance: 192.3
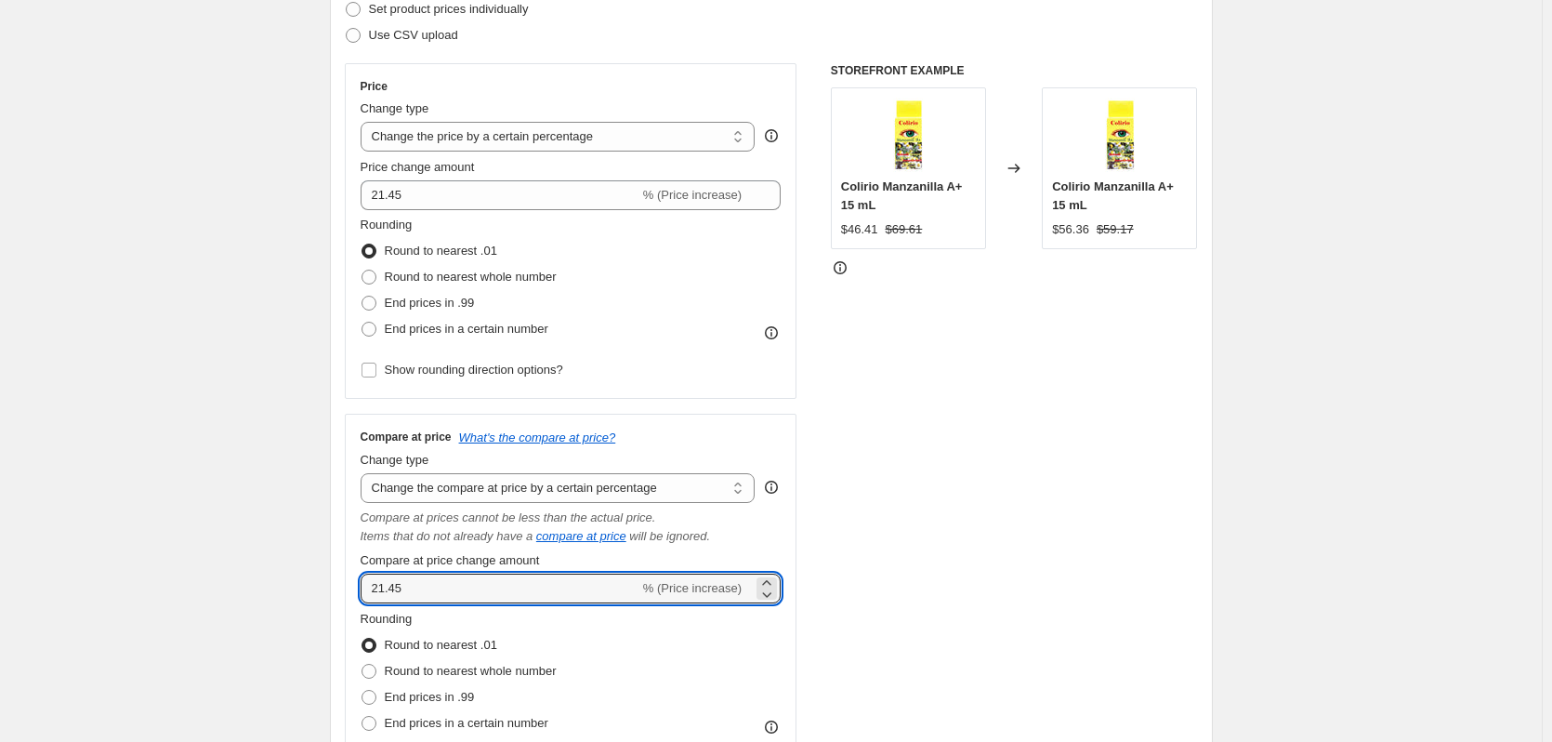
type input "21.45"
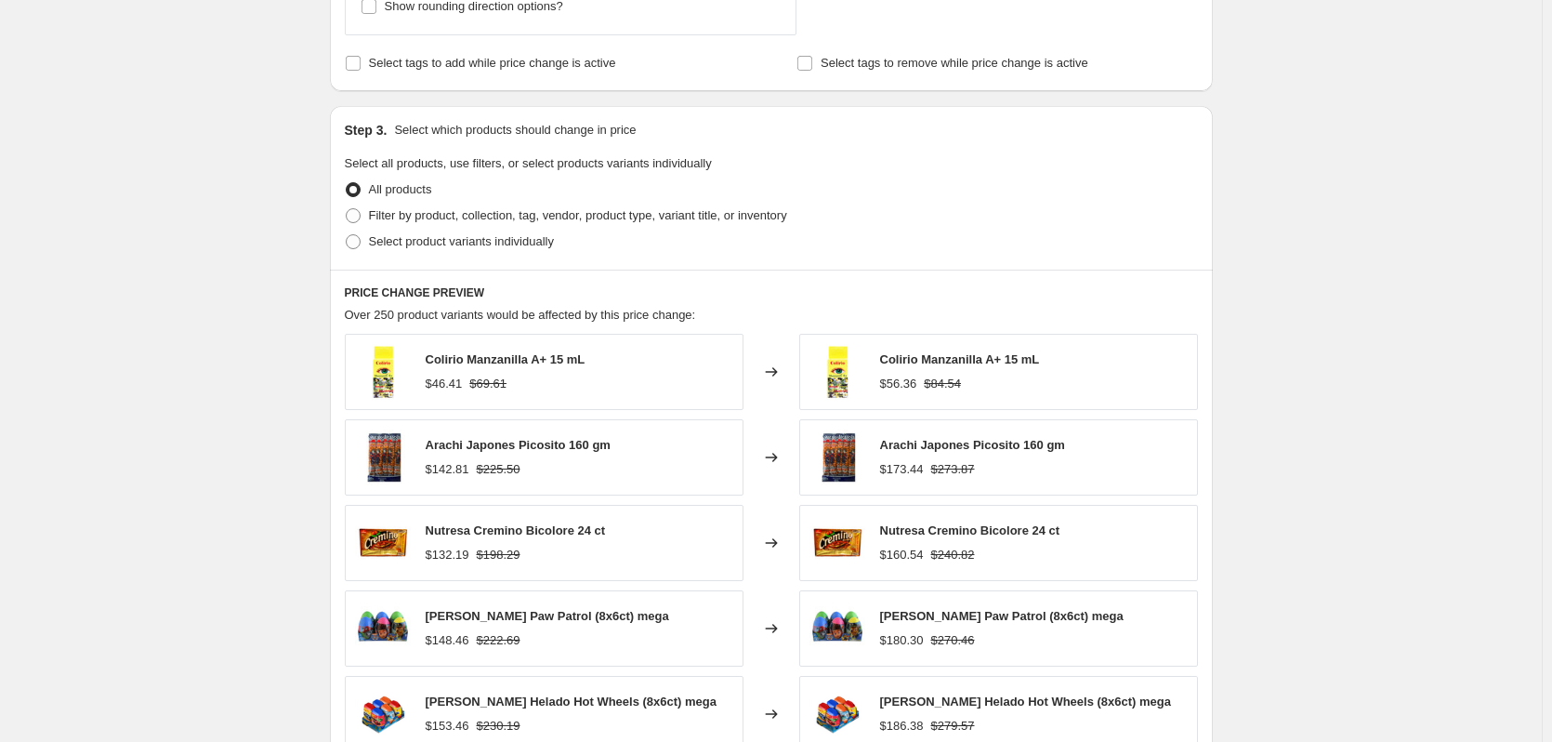
scroll to position [1301, 0]
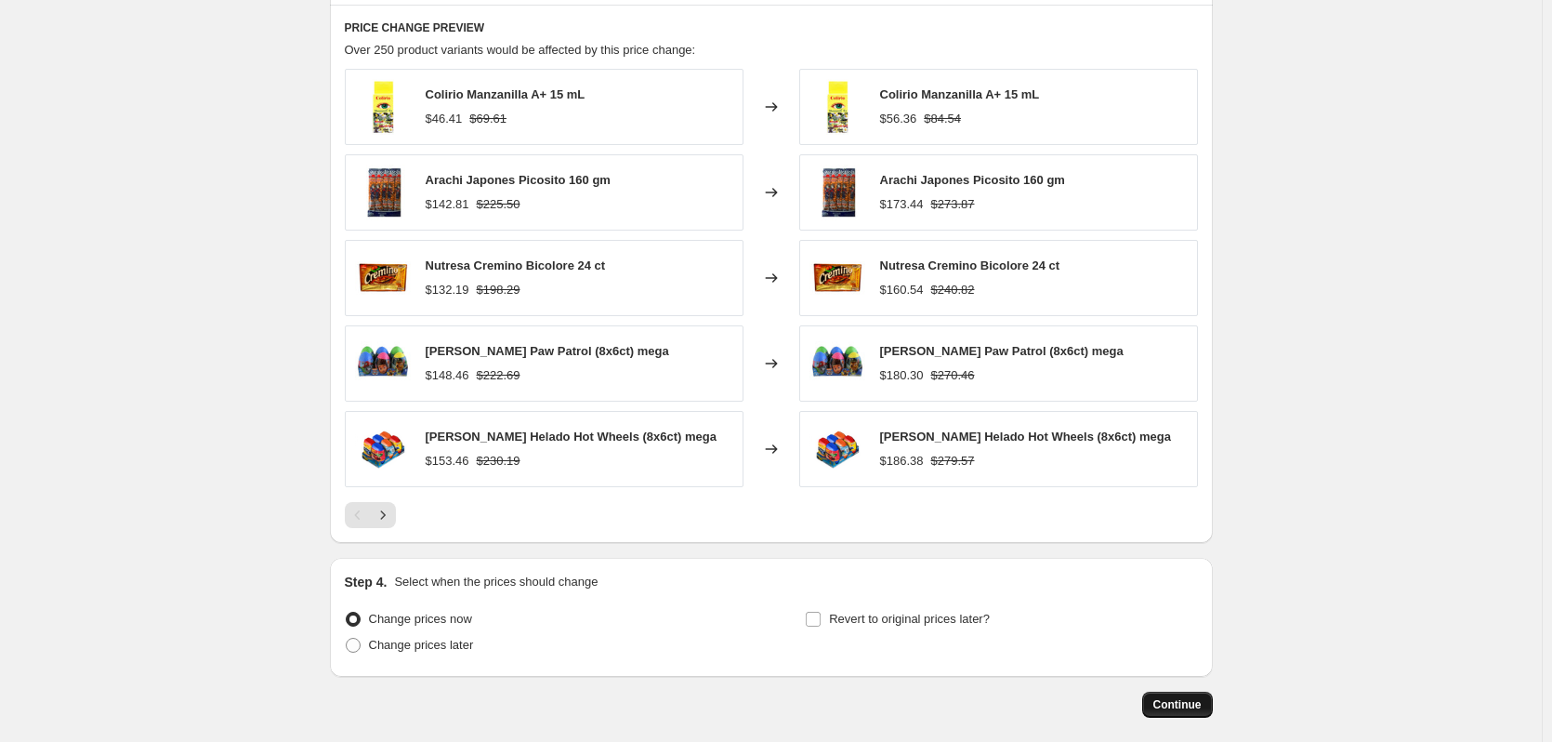
click at [1182, 703] on span "Continue" at bounding box center [1178, 704] width 48 height 15
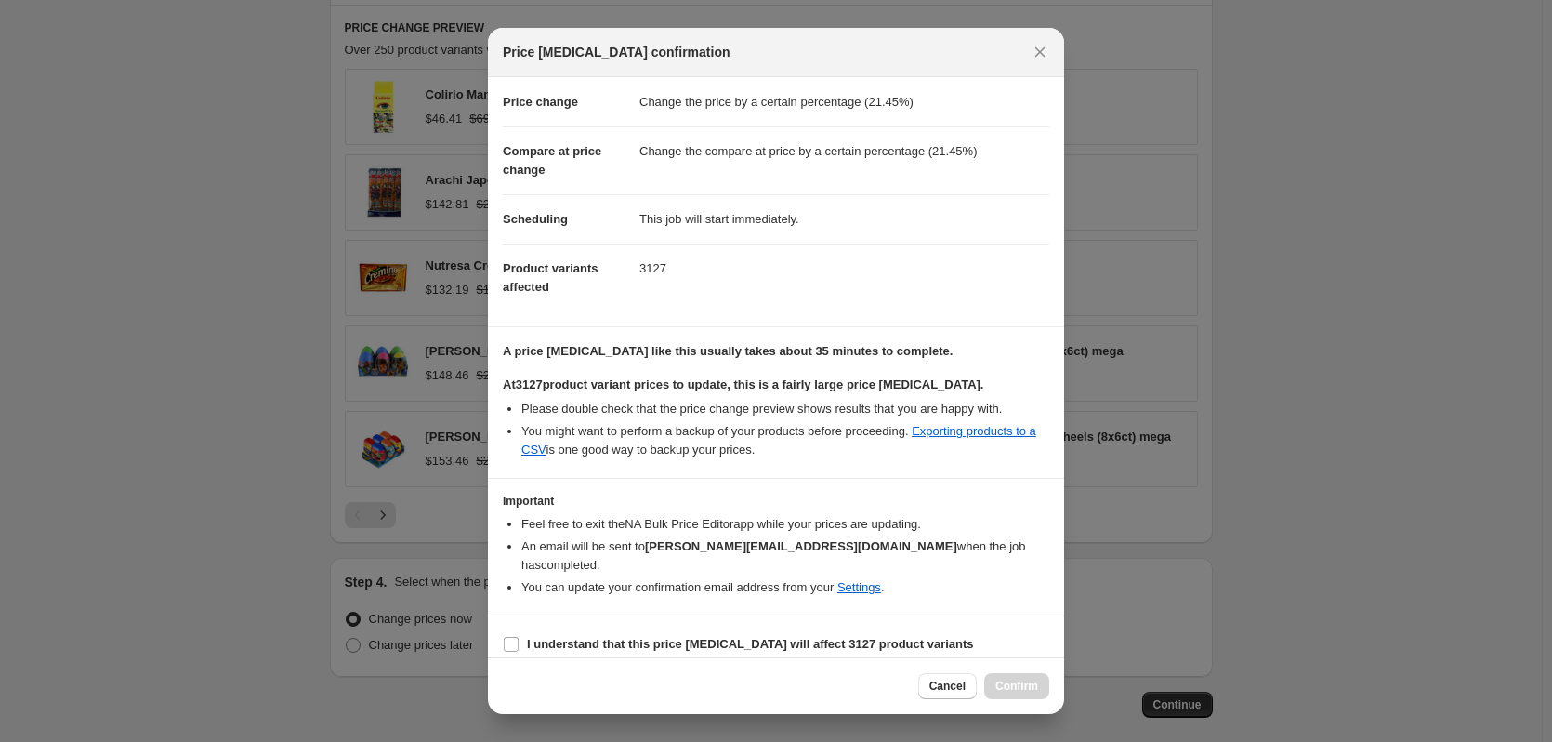
scroll to position [47, 0]
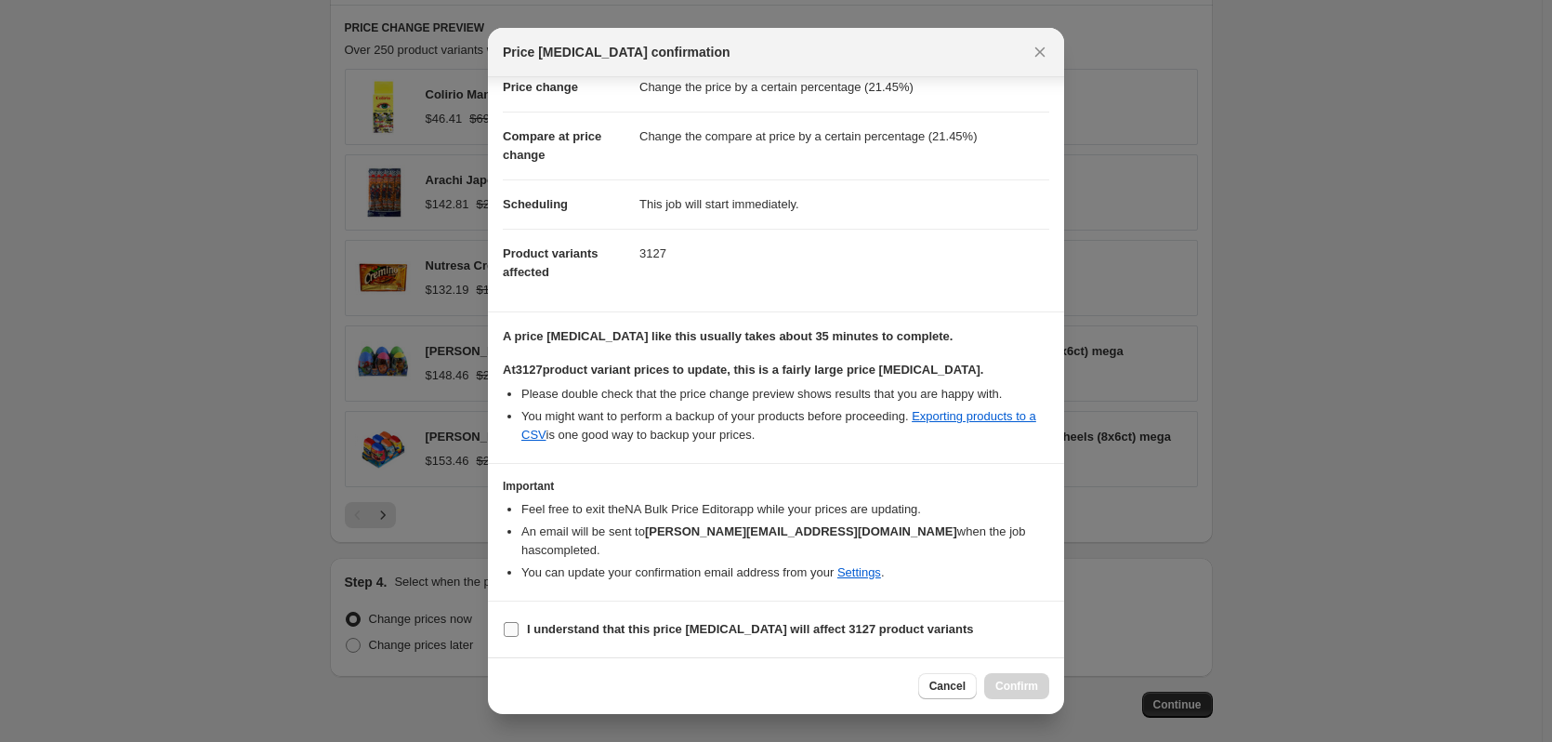
click at [518, 632] on input "I understand that this price [MEDICAL_DATA] will affect 3127 product variants" at bounding box center [511, 629] width 15 height 15
checkbox input "true"
click at [873, 577] on link "Settings" at bounding box center [860, 572] width 44 height 14
click at [939, 689] on span "Cancel" at bounding box center [948, 686] width 36 height 15
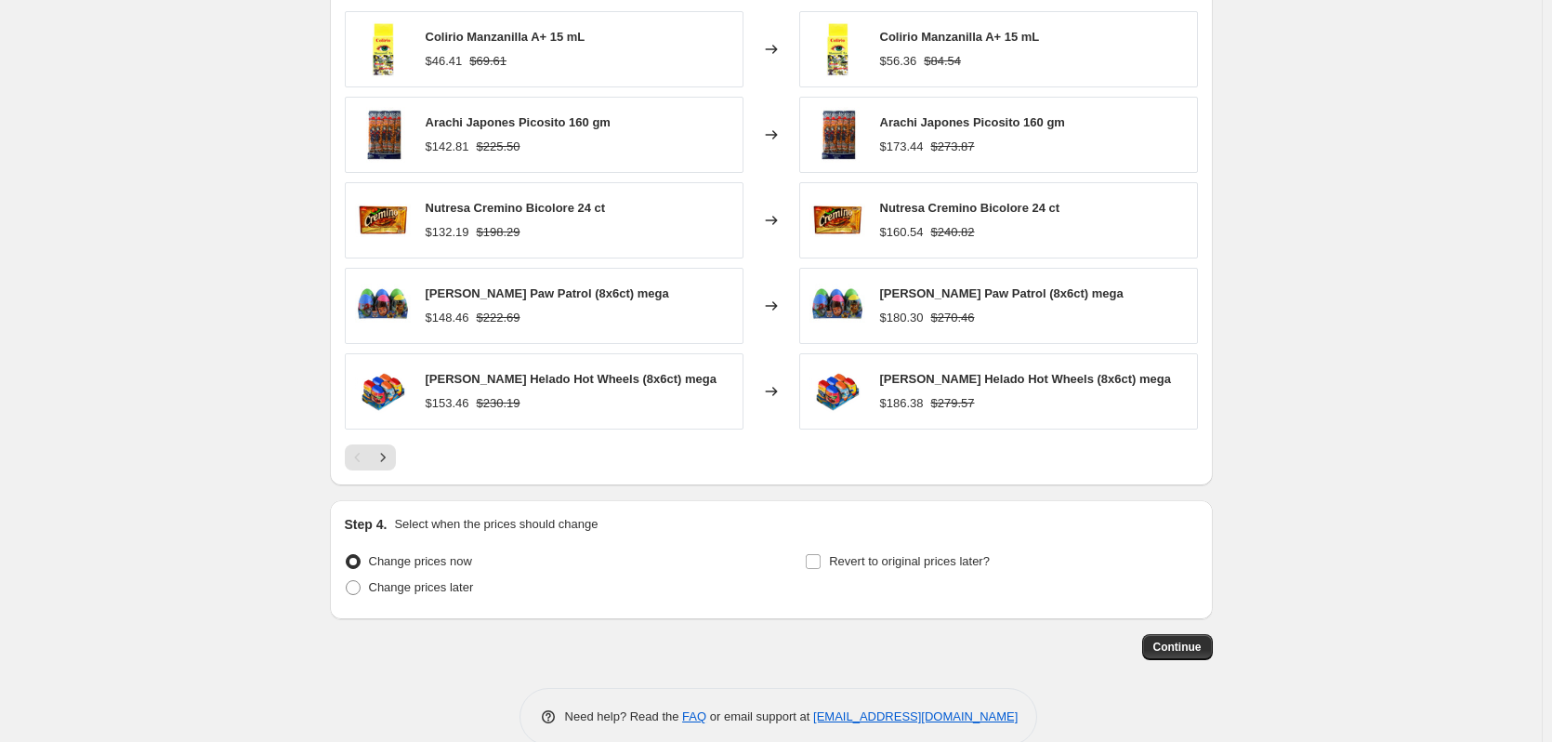
scroll to position [1391, 0]
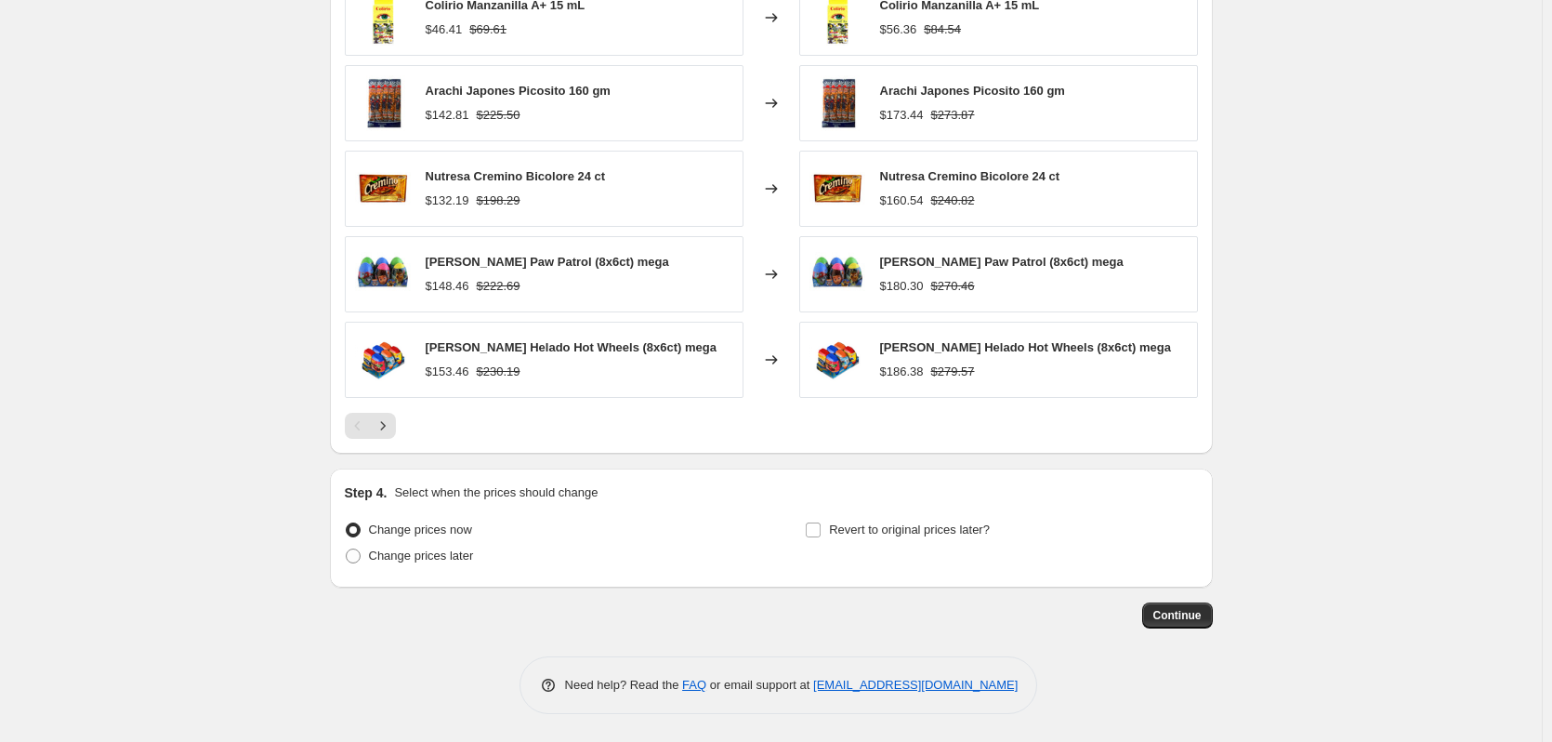
click at [1196, 609] on span "Continue" at bounding box center [1178, 615] width 48 height 15
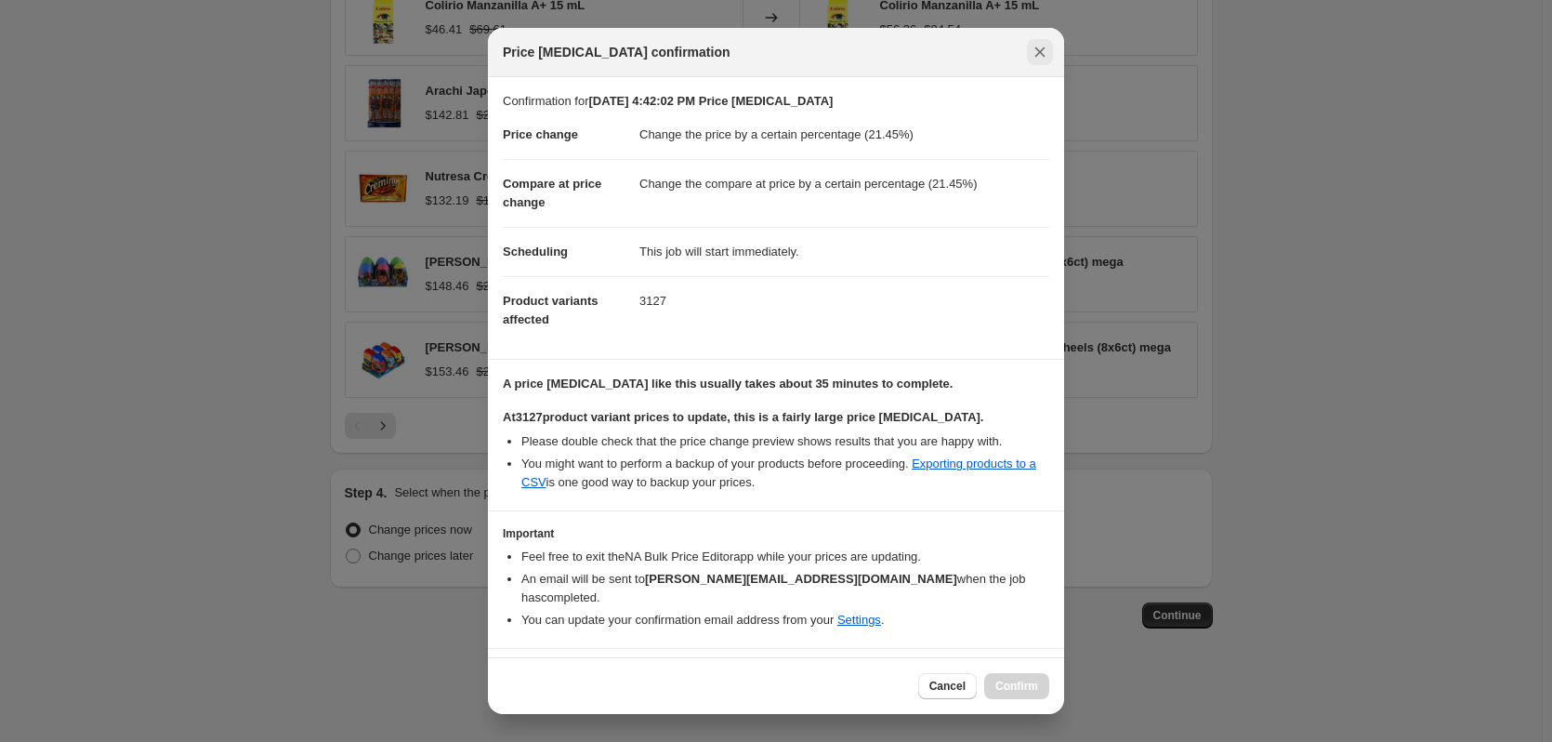
click at [1038, 49] on icon "Close" at bounding box center [1041, 52] width 10 height 10
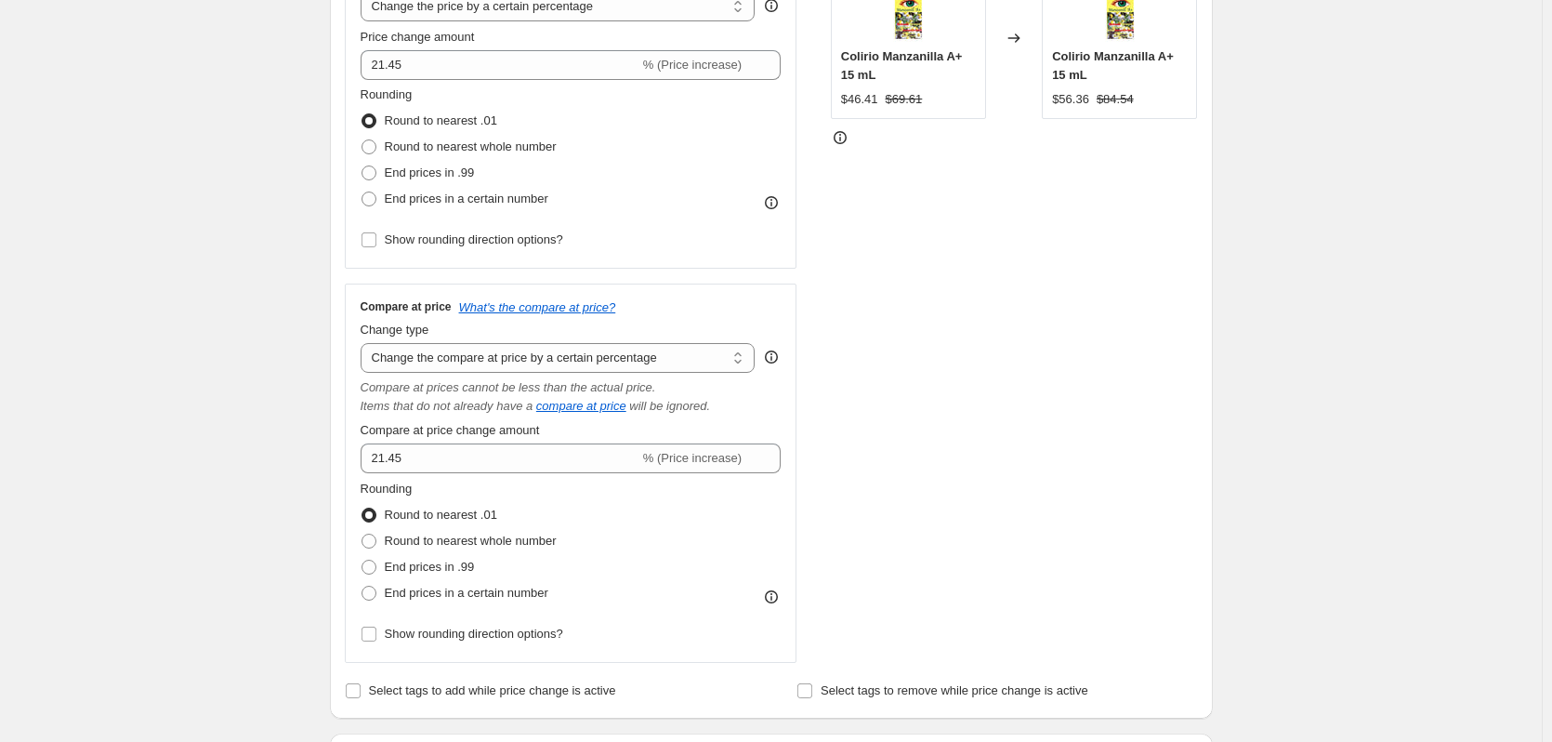
scroll to position [275, 0]
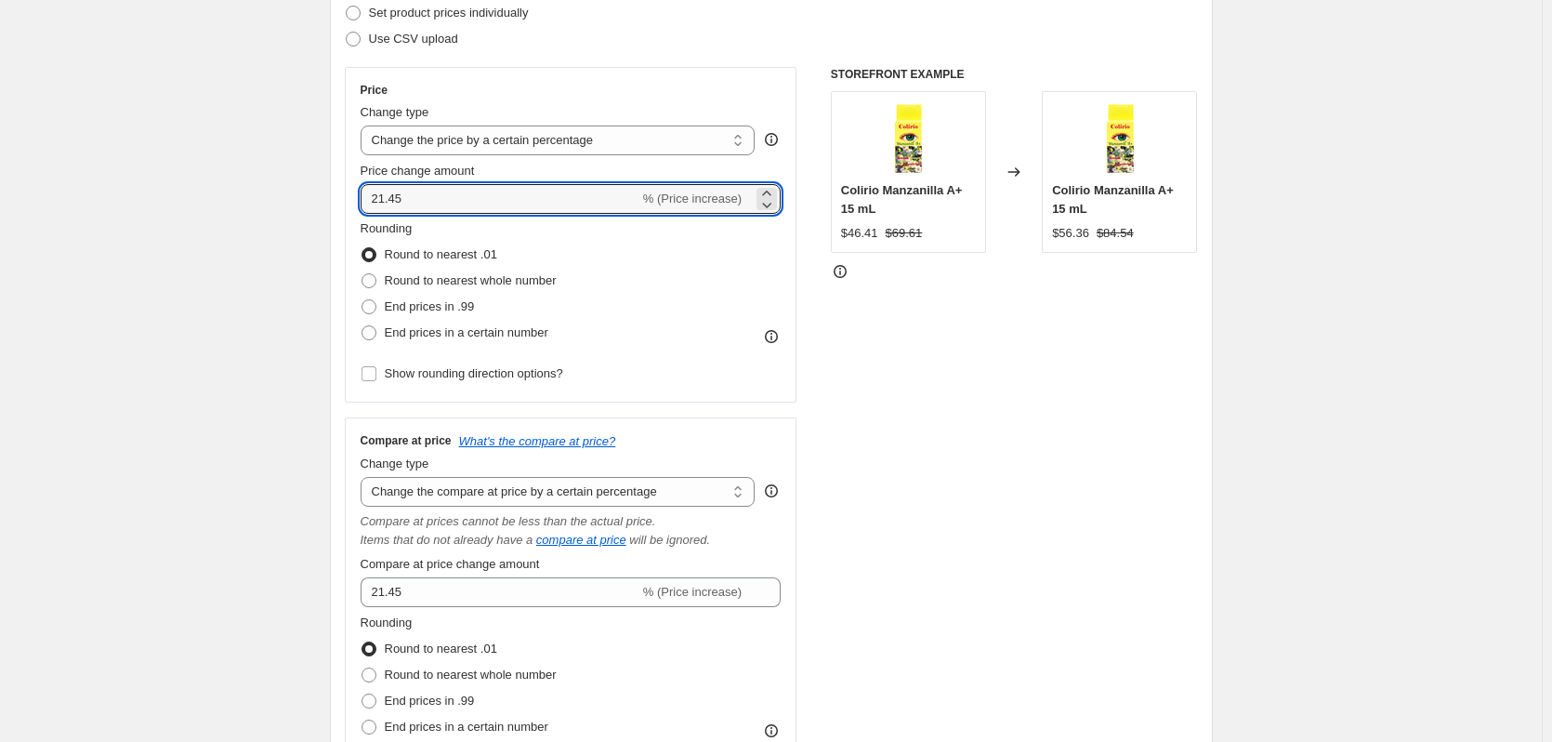
drag, startPoint x: 433, startPoint y: 203, endPoint x: 248, endPoint y: 192, distance: 185.3
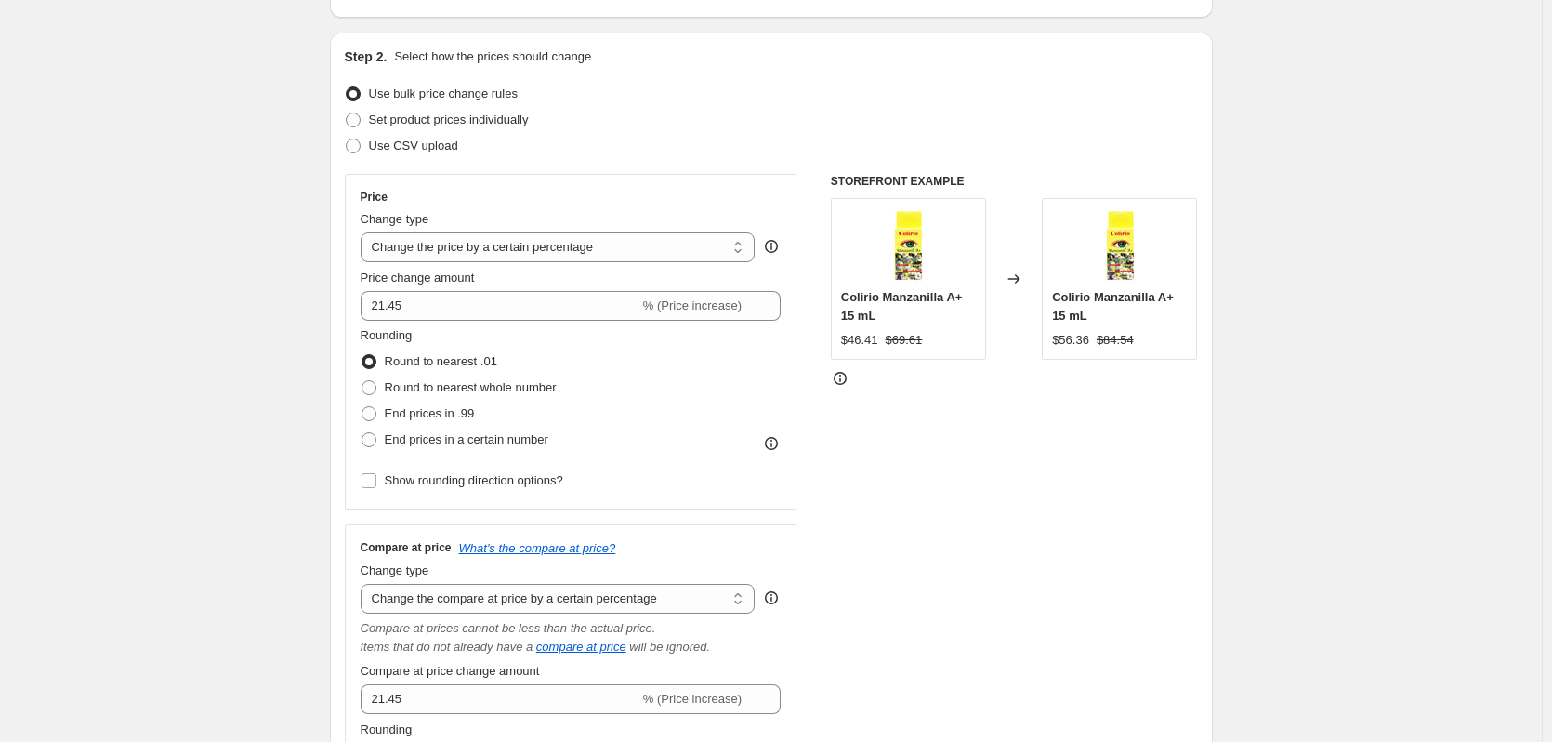
scroll to position [0, 0]
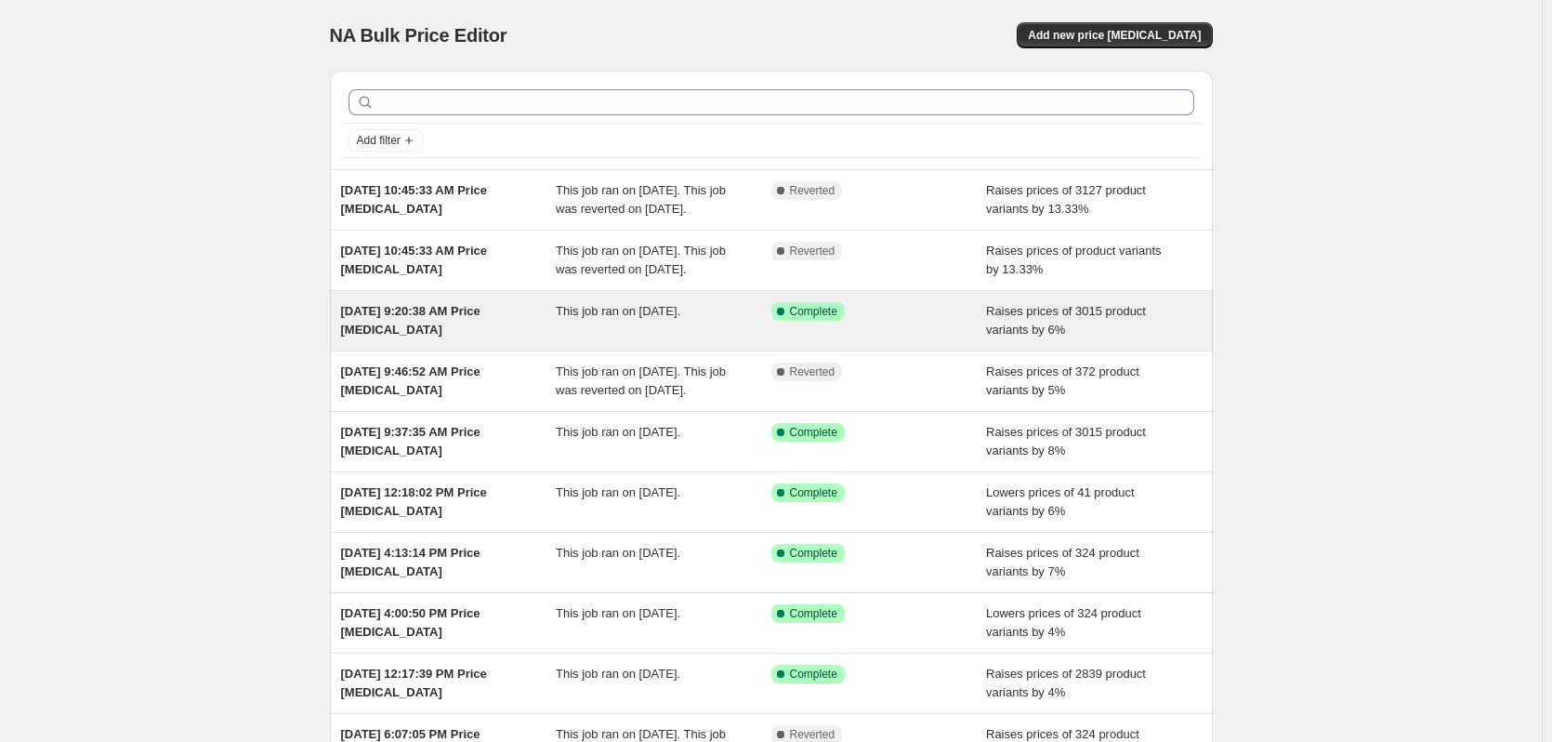
click at [537, 339] on div "[DATE] 9:20:38 AM Price [MEDICAL_DATA]" at bounding box center [449, 320] width 216 height 37
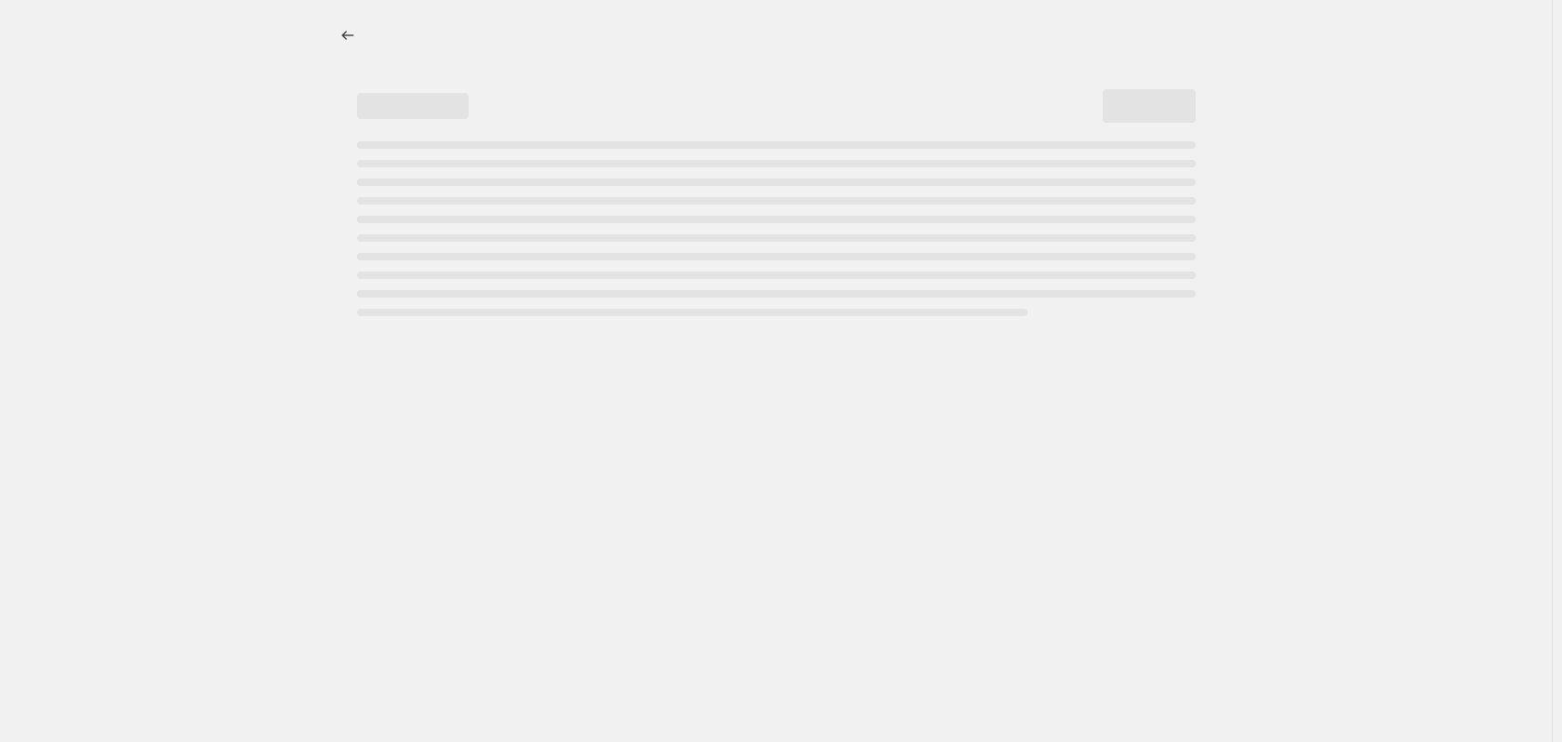
select select "percentage"
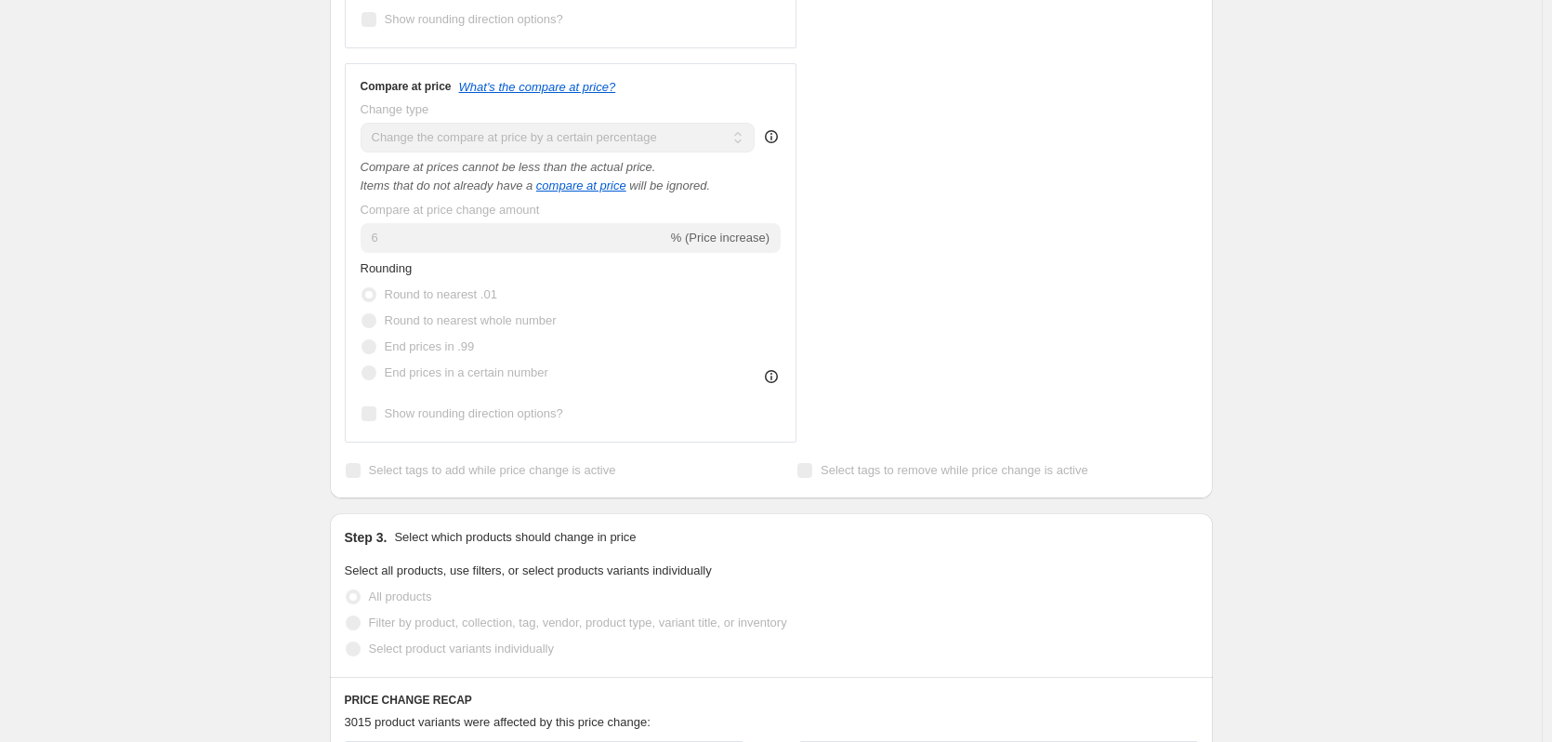
scroll to position [837, 0]
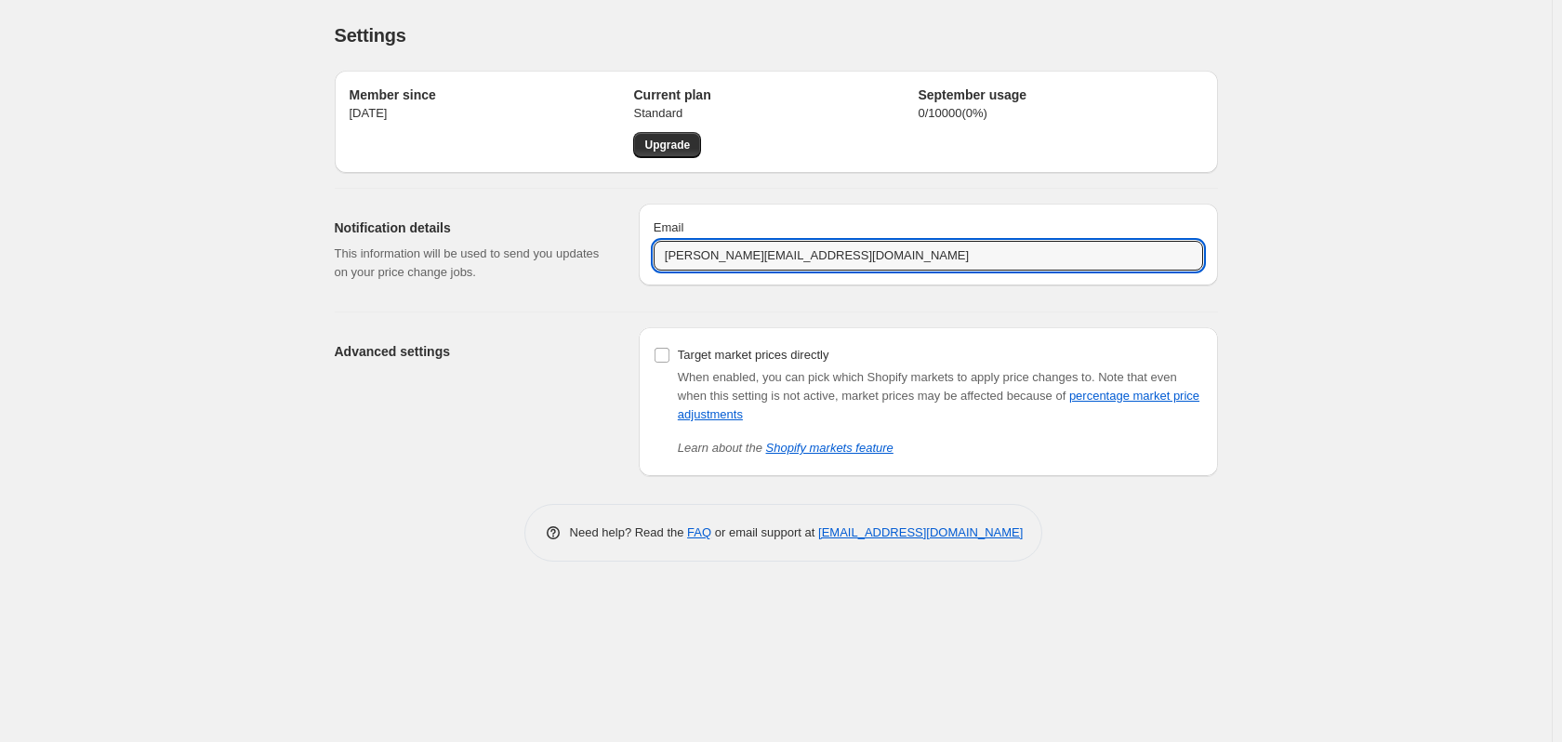
drag, startPoint x: 848, startPoint y: 260, endPoint x: 547, endPoint y: 261, distance: 301.2
click at [547, 261] on div "Notification details This information will be used to send you updates on your …" at bounding box center [769, 243] width 898 height 108
type input "keyurnxs1110@gmail.com"
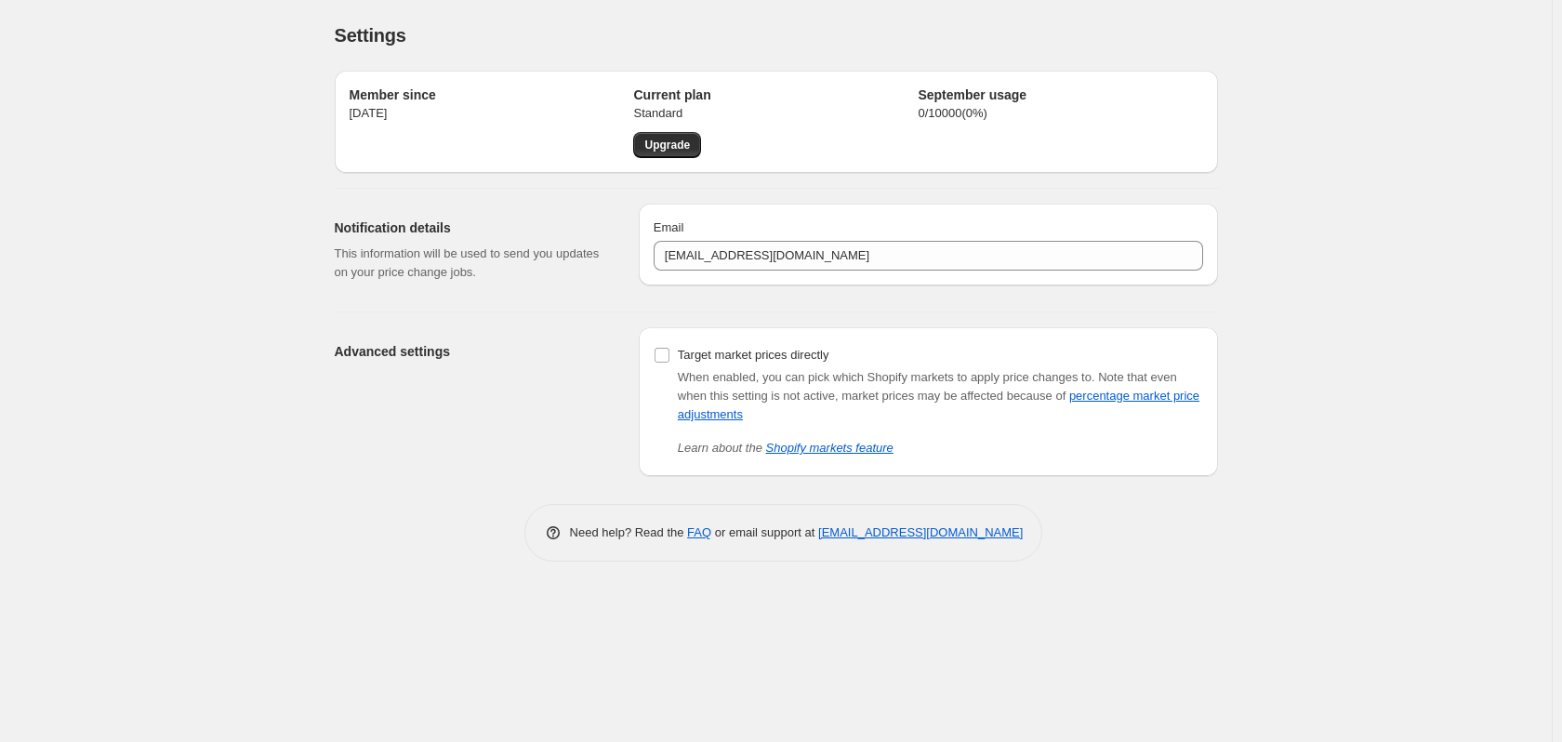
drag, startPoint x: 1315, startPoint y: 220, endPoint x: 1311, endPoint y: 199, distance: 21.9
click at [1315, 217] on div "Settings. This page is ready Settings Member since Jun 16, 2022 Current plan St…" at bounding box center [776, 371] width 1552 height 742
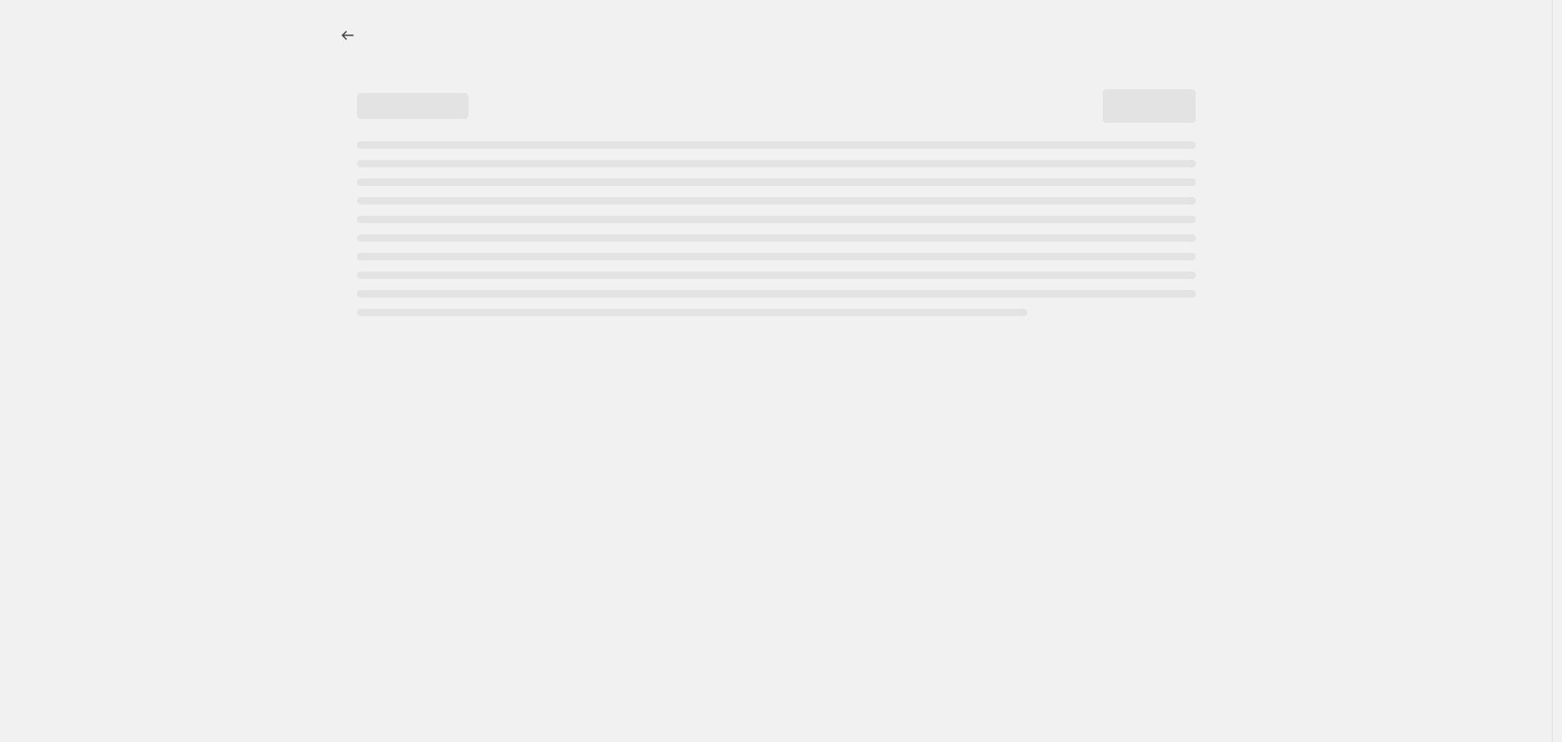
select select "percentage"
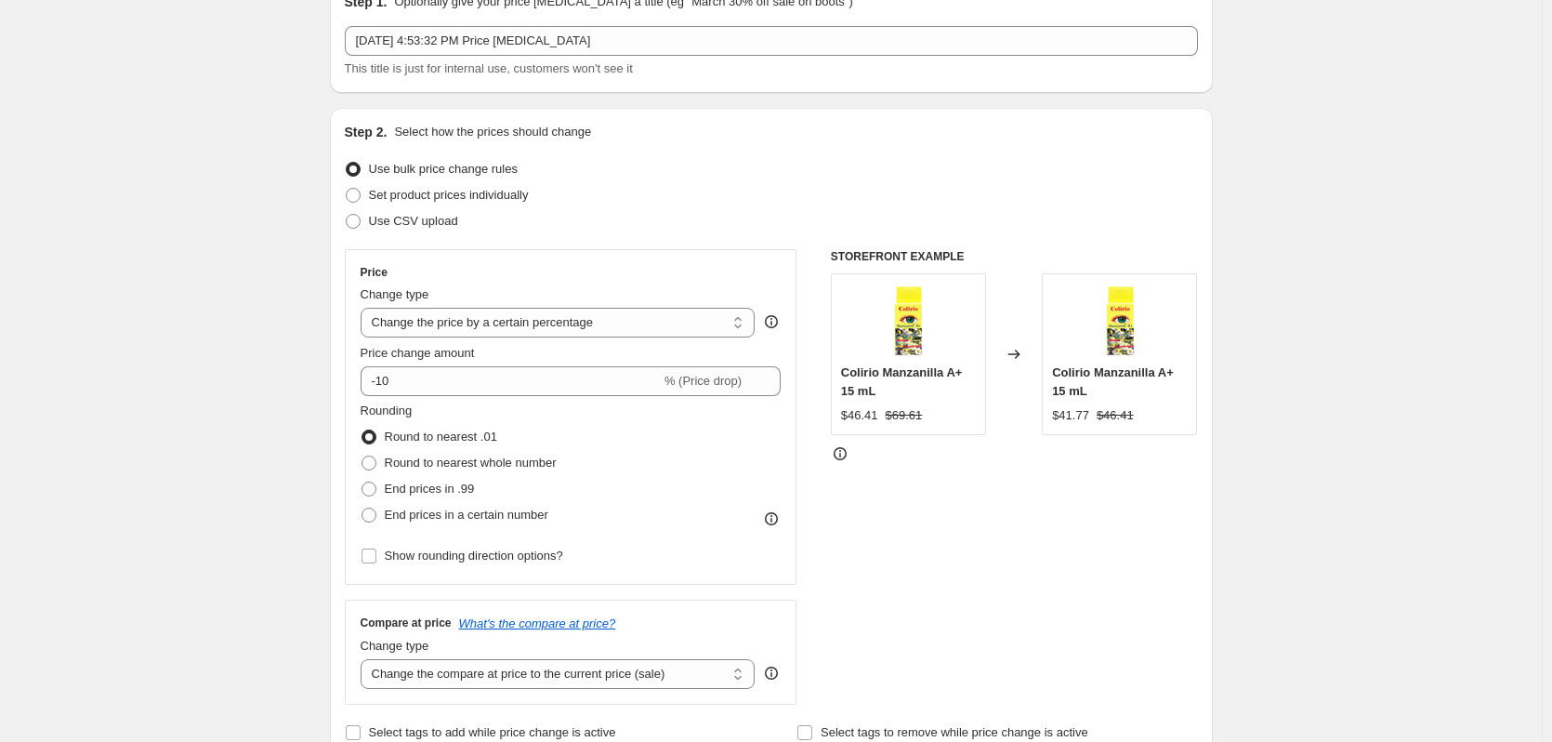
scroll to position [186, 0]
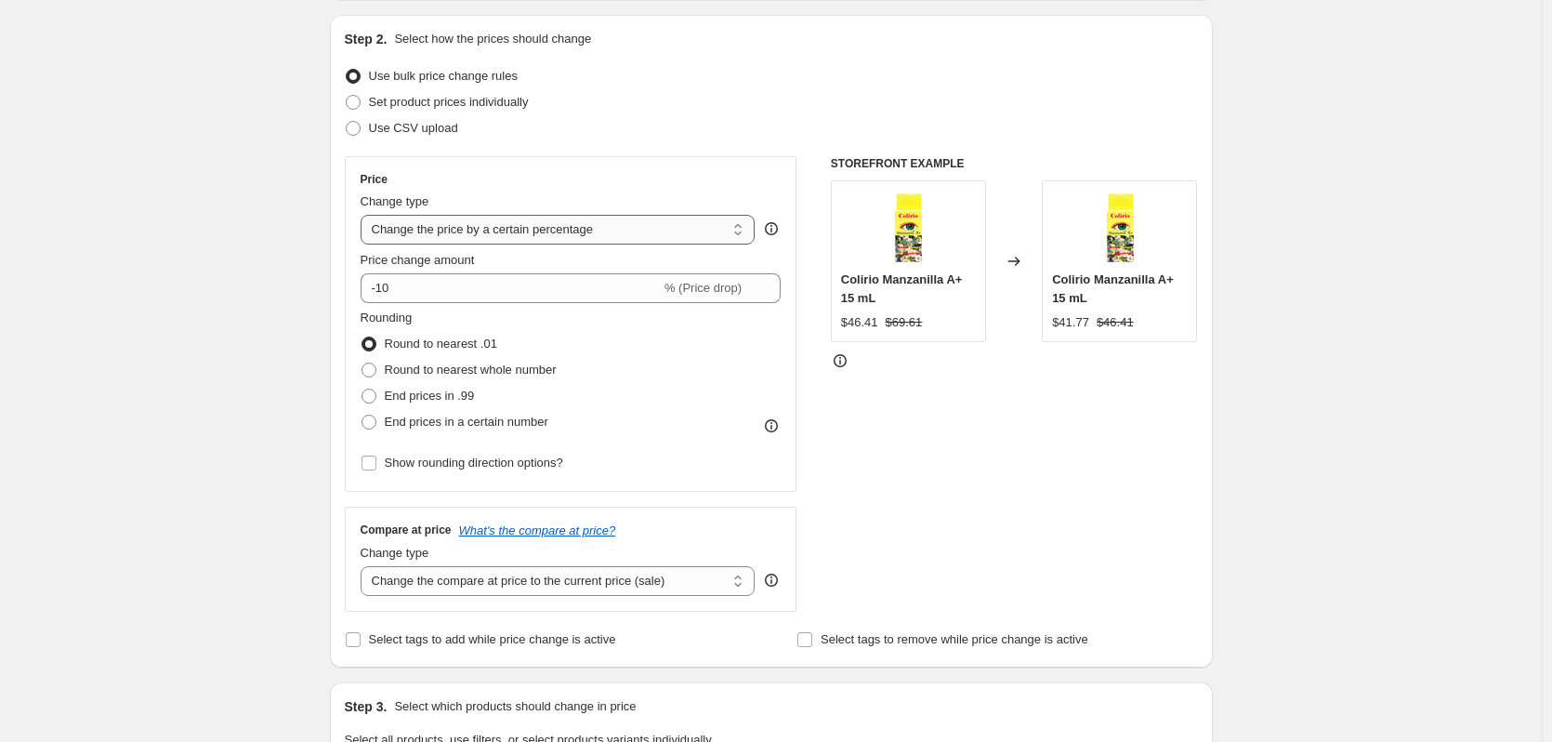
click at [496, 228] on select "Change the price to a certain amount Change the price by a certain amount Chang…" at bounding box center [558, 230] width 395 height 30
click at [170, 283] on div "Create new price [MEDICAL_DATA]. This page is ready Create new price [MEDICAL_D…" at bounding box center [771, 743] width 1542 height 1858
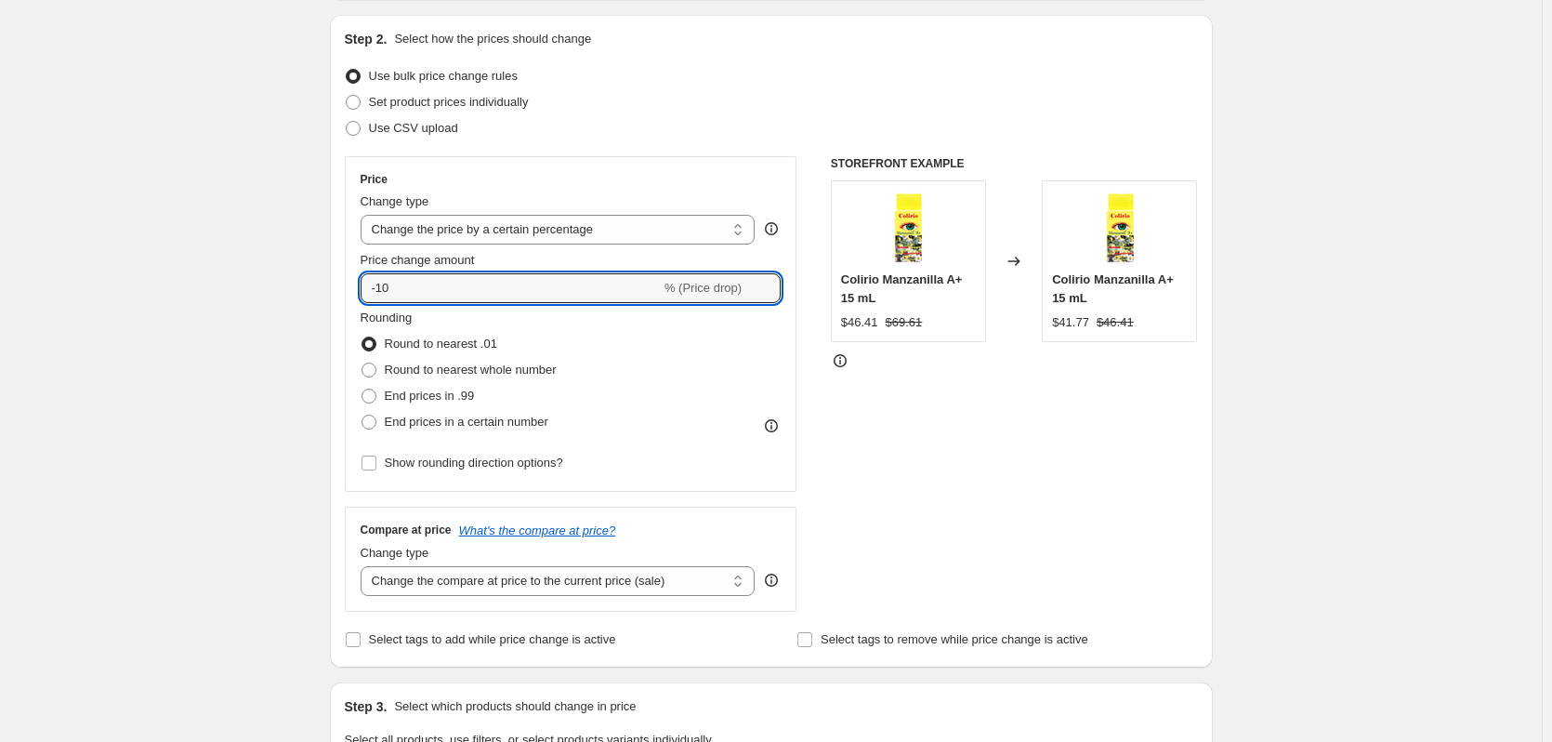
drag, startPoint x: 442, startPoint y: 290, endPoint x: 167, endPoint y: 276, distance: 275.5
click at [167, 276] on div "Create new price [MEDICAL_DATA]. This page is ready Create new price [MEDICAL_D…" at bounding box center [771, 743] width 1542 height 1858
paste input "21.45"
type input "21.45"
click at [142, 226] on div "Create new price [MEDICAL_DATA]. This page is ready Create new price [MEDICAL_D…" at bounding box center [771, 743] width 1542 height 1858
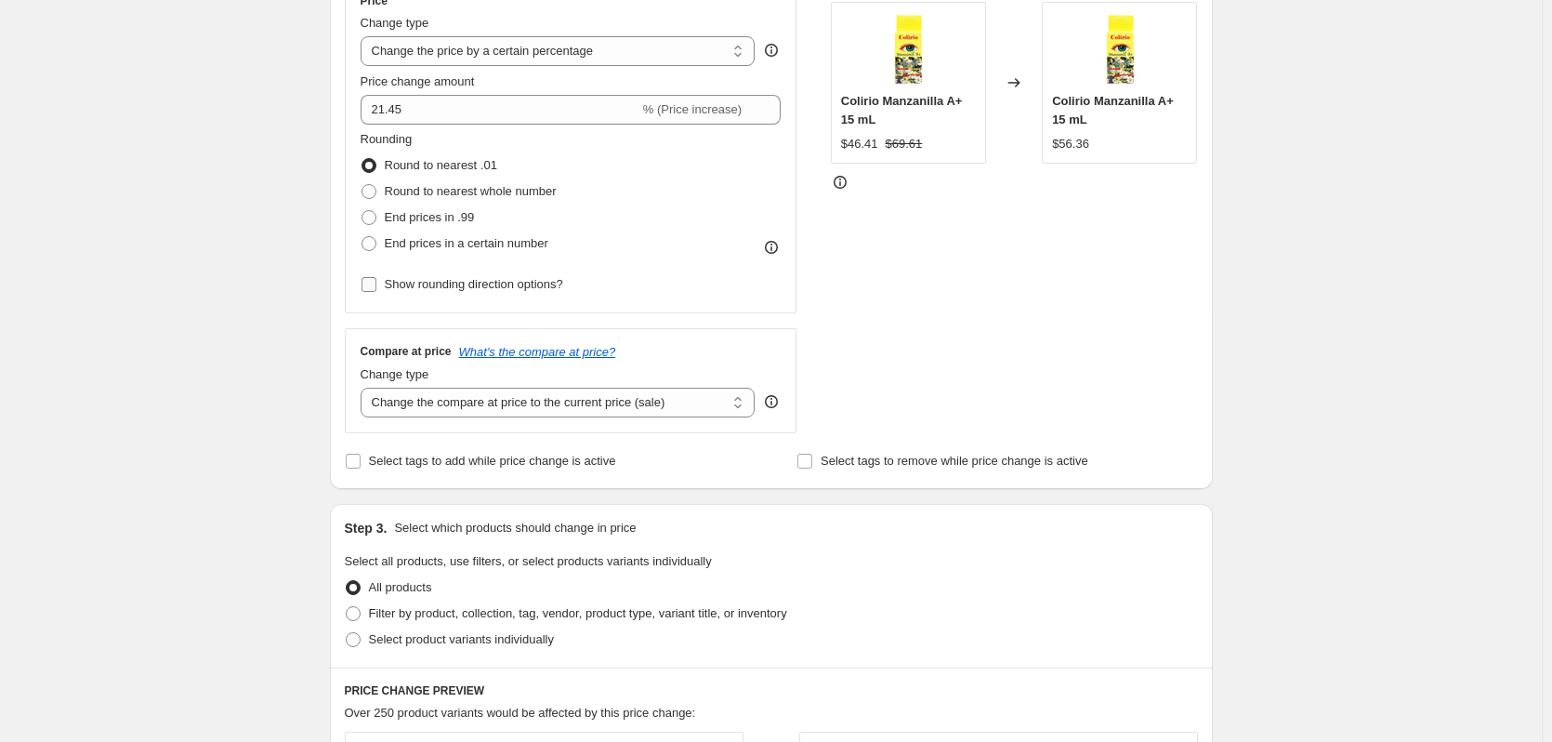
scroll to position [372, 0]
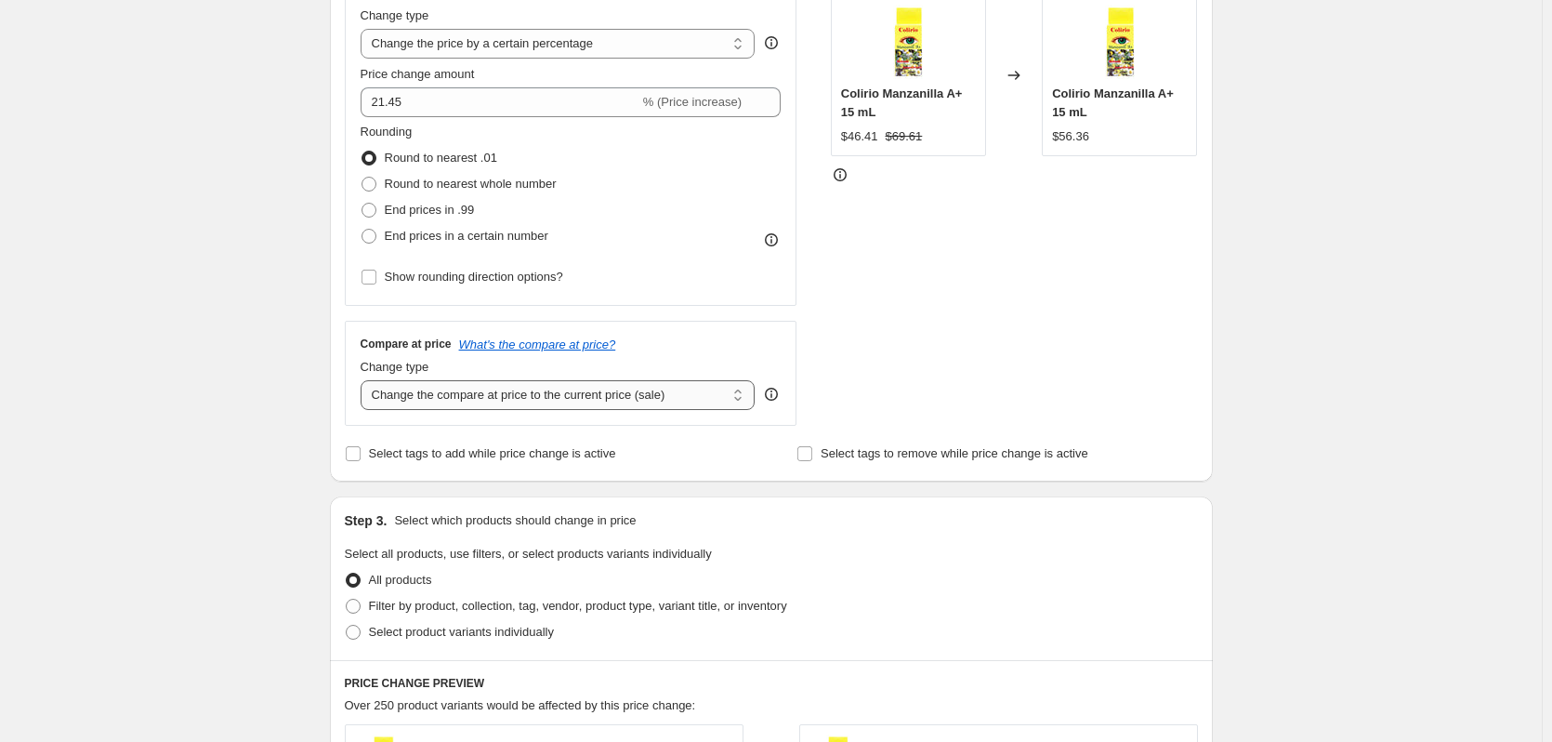
click at [552, 390] on select "Change the compare at price to the current price (sale) Change the compare at p…" at bounding box center [558, 395] width 395 height 30
select select "percentage"
click at [364, 380] on select "Change the compare at price to the current price (sale) Change the compare at p…" at bounding box center [558, 395] width 395 height 30
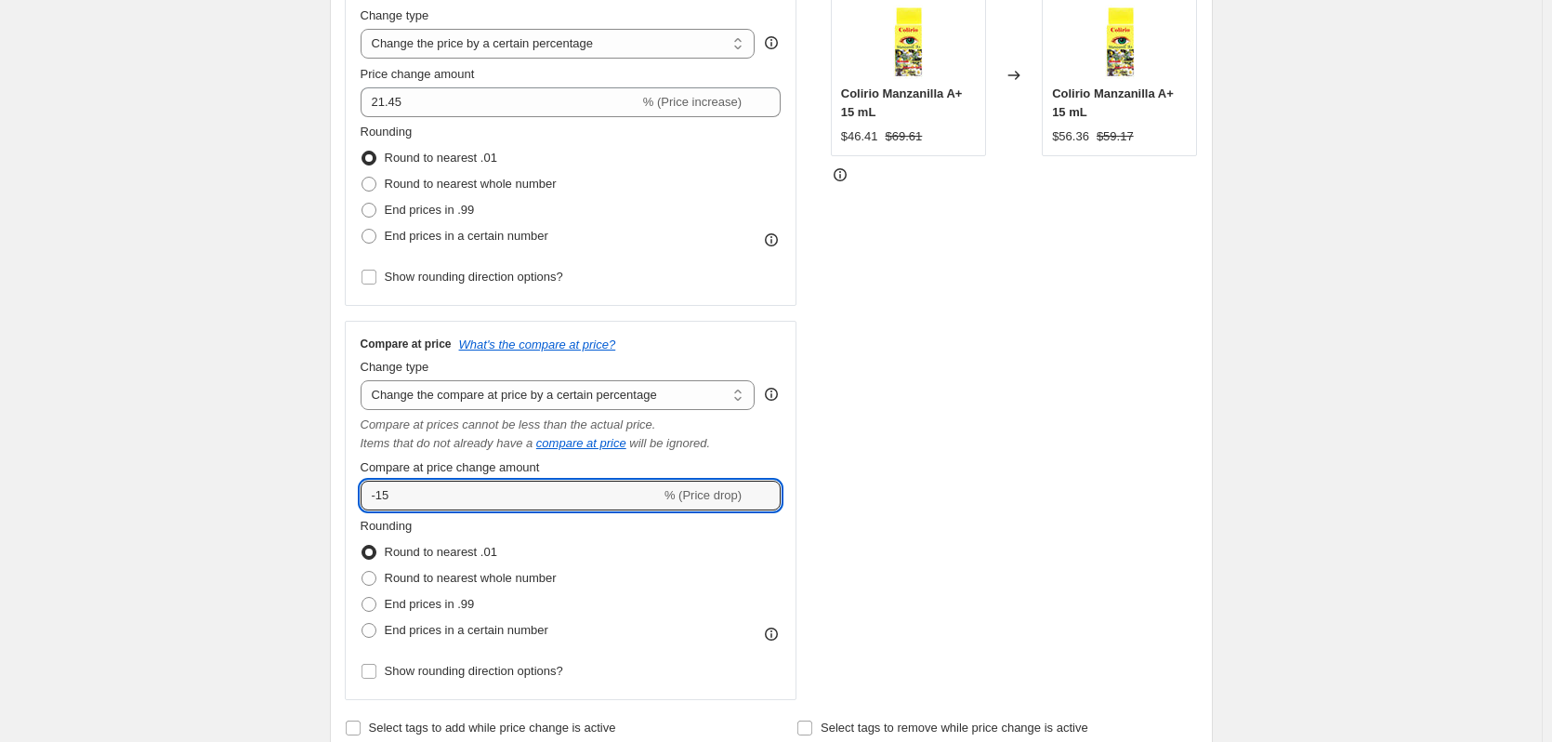
drag, startPoint x: 86, startPoint y: 496, endPoint x: 20, endPoint y: 480, distance: 67.2
click at [25, 485] on div "Create new price [MEDICAL_DATA]. This page is ready Create new price [MEDICAL_D…" at bounding box center [771, 694] width 1542 height 2133
paste input "21.4"
type input "21.45"
click at [70, 335] on div "Create new price [MEDICAL_DATA]. This page is ready Create new price [MEDICAL_D…" at bounding box center [771, 694] width 1542 height 2133
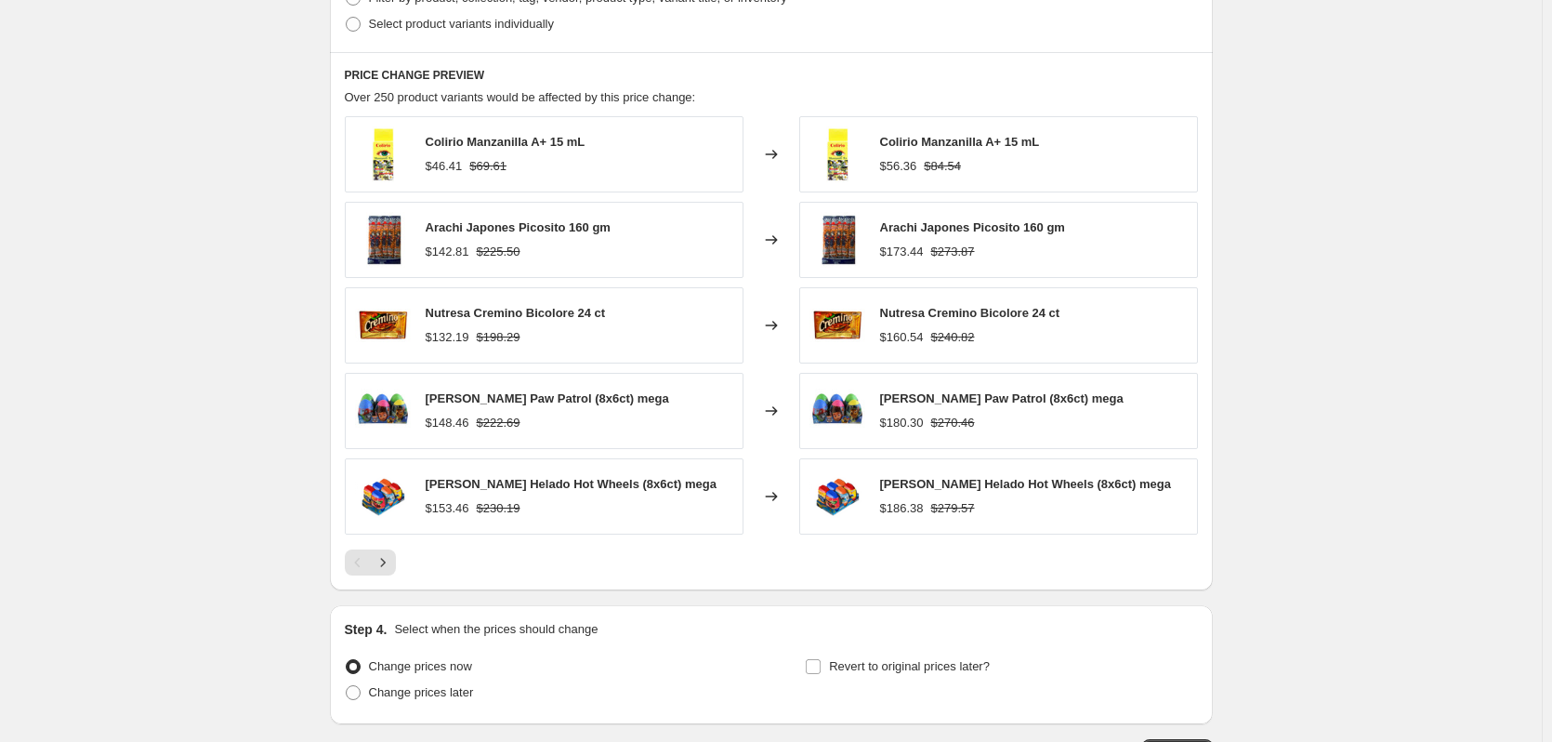
scroll to position [1391, 0]
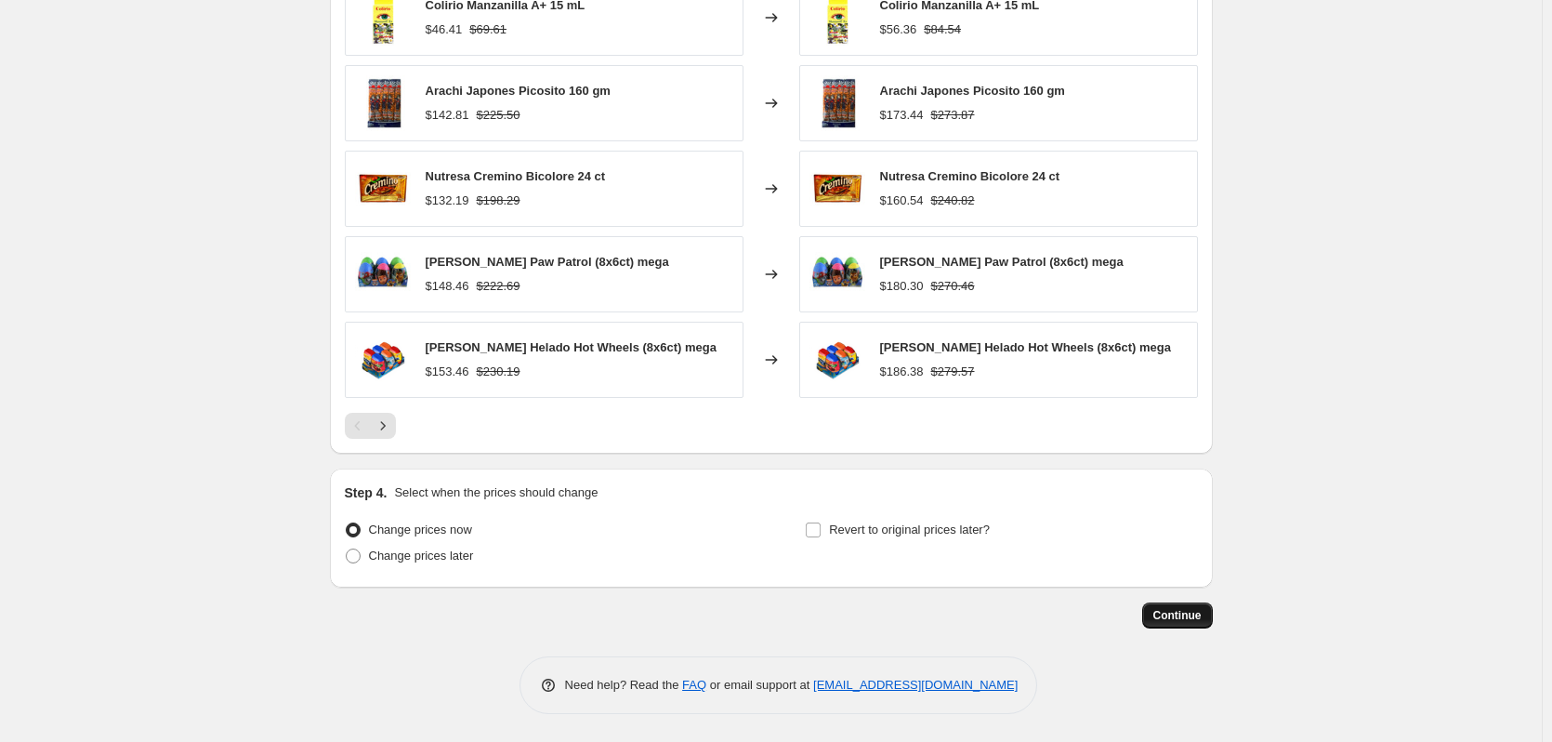
click at [1193, 613] on span "Continue" at bounding box center [1178, 615] width 48 height 15
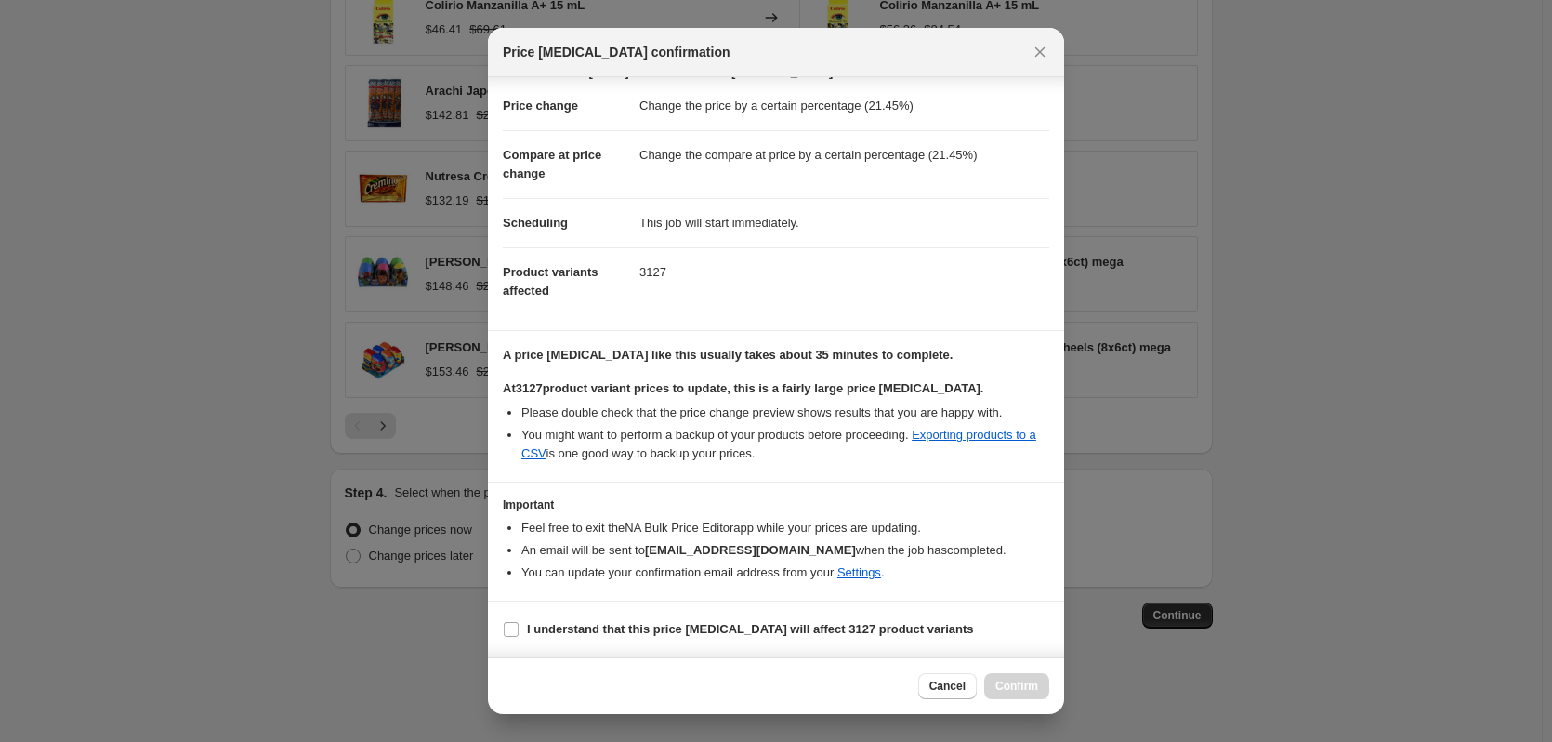
scroll to position [47, 0]
click at [516, 631] on input "I understand that this price [MEDICAL_DATA] will affect 3127 product variants" at bounding box center [511, 629] width 15 height 15
checkbox input "true"
click at [1005, 686] on span "Confirm" at bounding box center [1017, 686] width 43 height 15
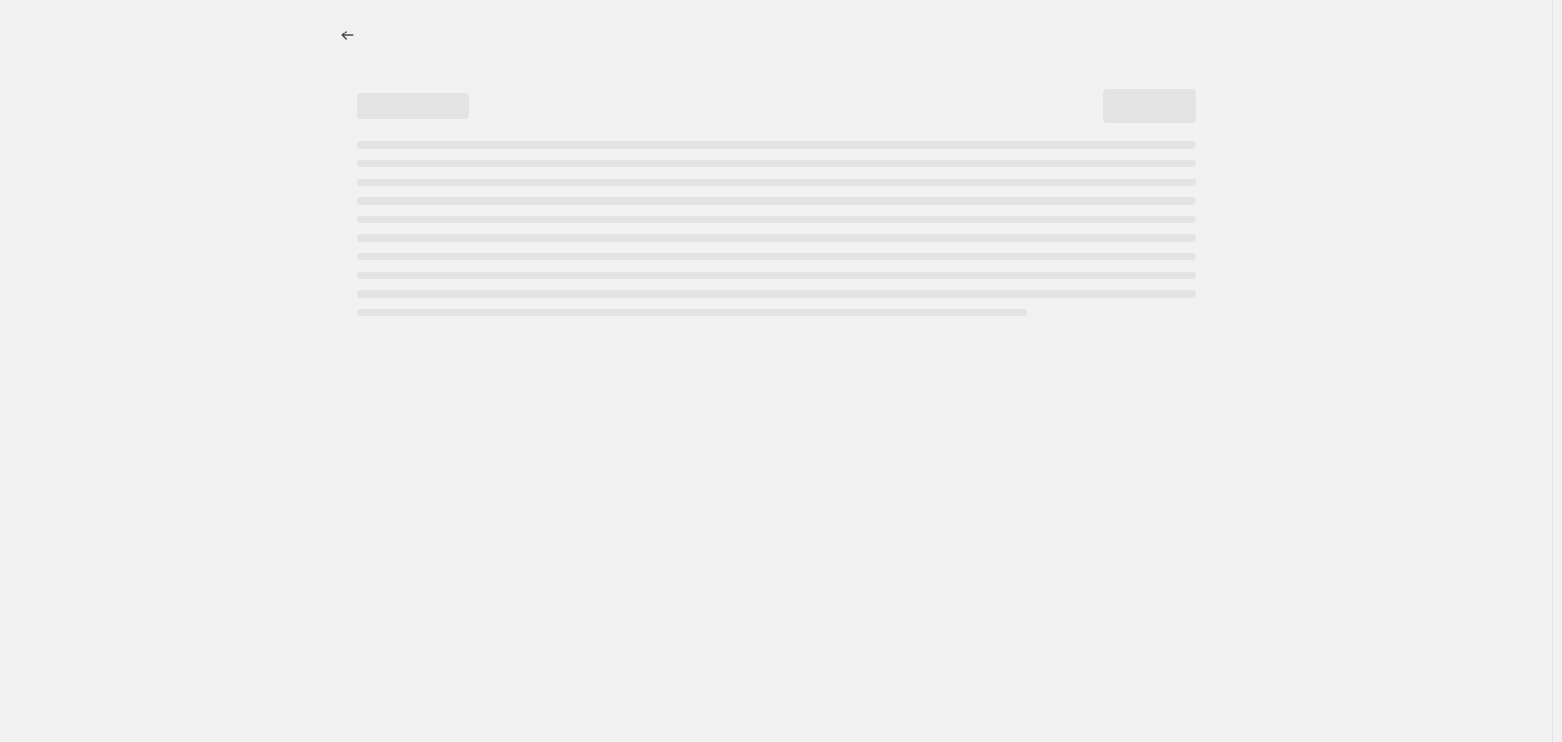
select select "percentage"
